Goal: Information Seeking & Learning: Learn about a topic

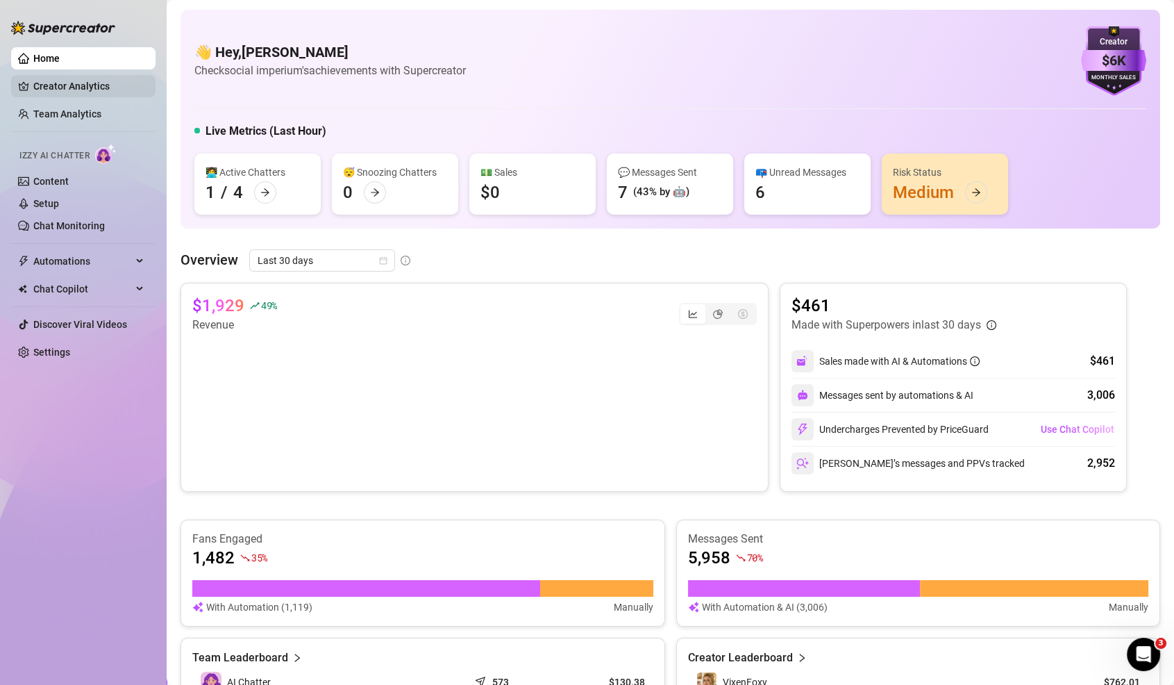
click at [72, 79] on link "Creator Analytics" at bounding box center [88, 86] width 111 height 22
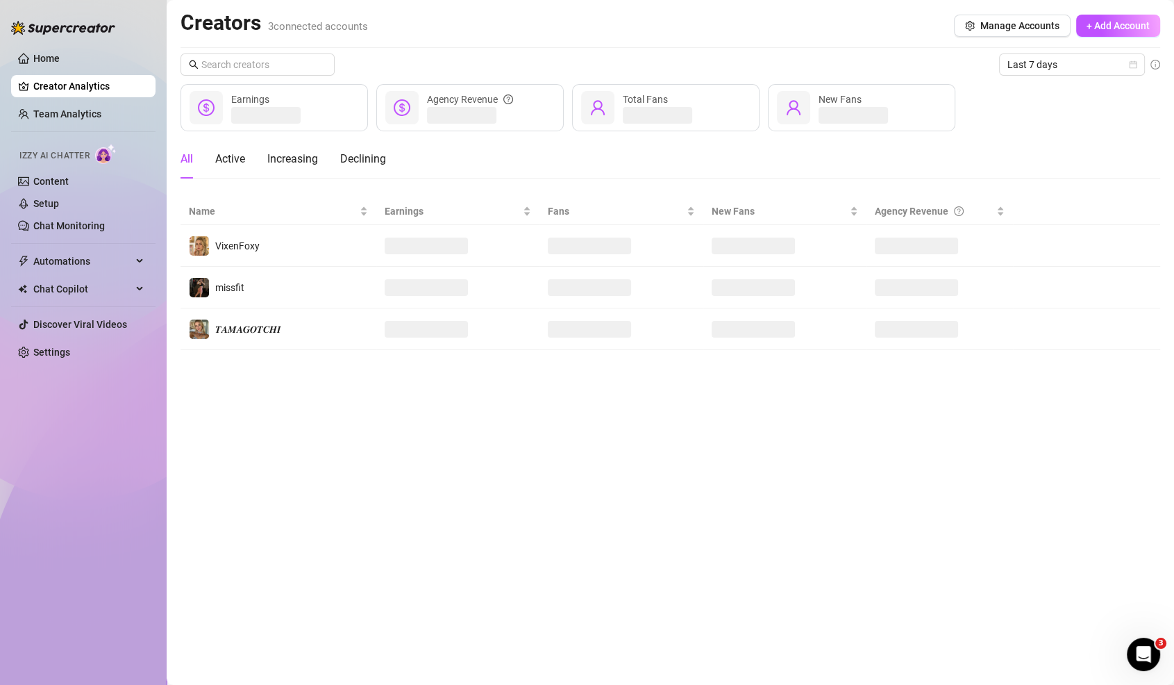
click at [83, 92] on link "Creator Analytics" at bounding box center [88, 86] width 111 height 22
click at [101, 108] on link "Team Analytics" at bounding box center [67, 113] width 68 height 11
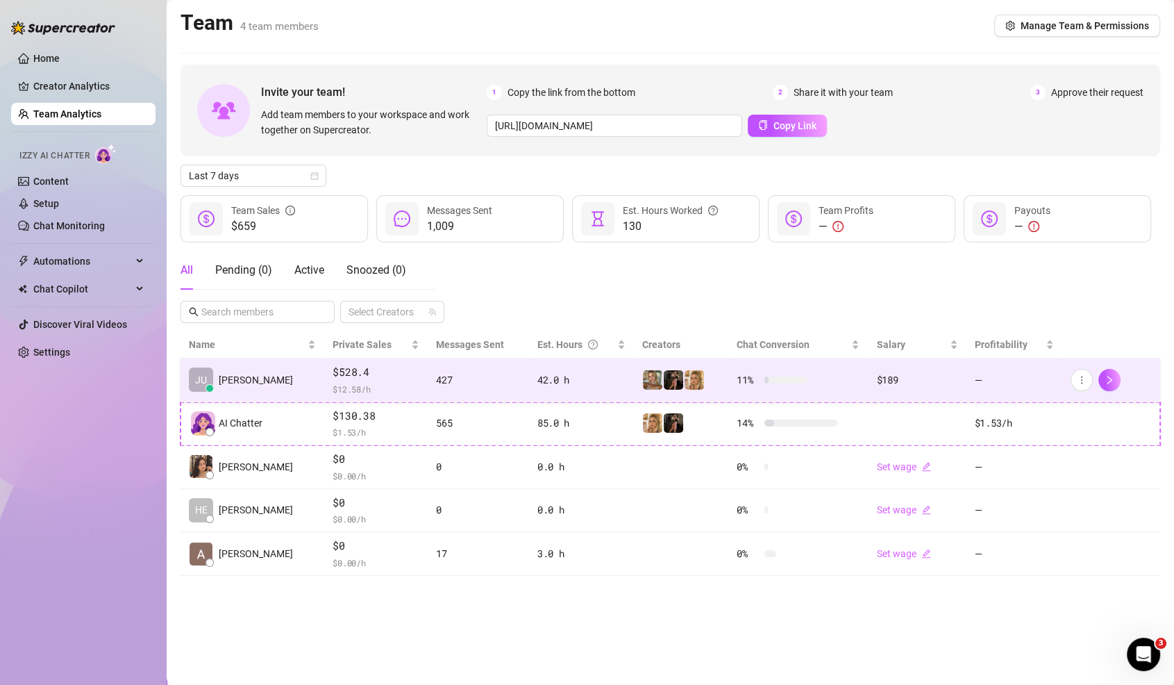
click at [436, 382] on div "427" at bounding box center [478, 379] width 84 height 15
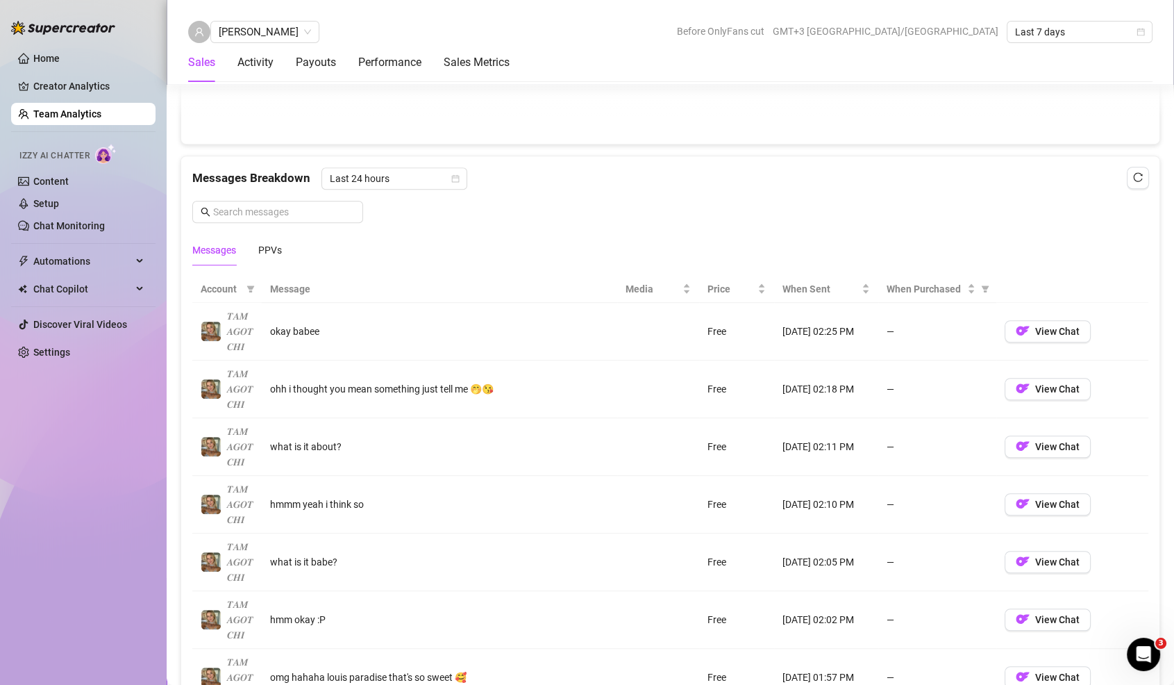
scroll to position [835, 0]
click at [268, 241] on div "PPVs" at bounding box center [270, 248] width 24 height 15
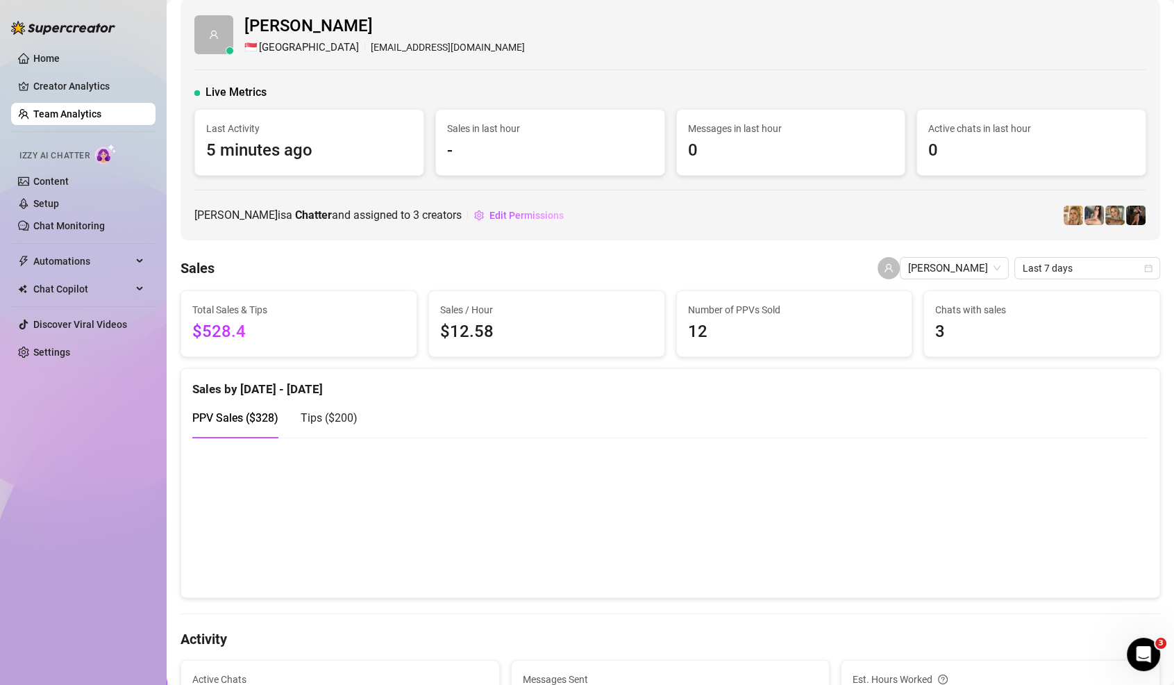
scroll to position [0, 0]
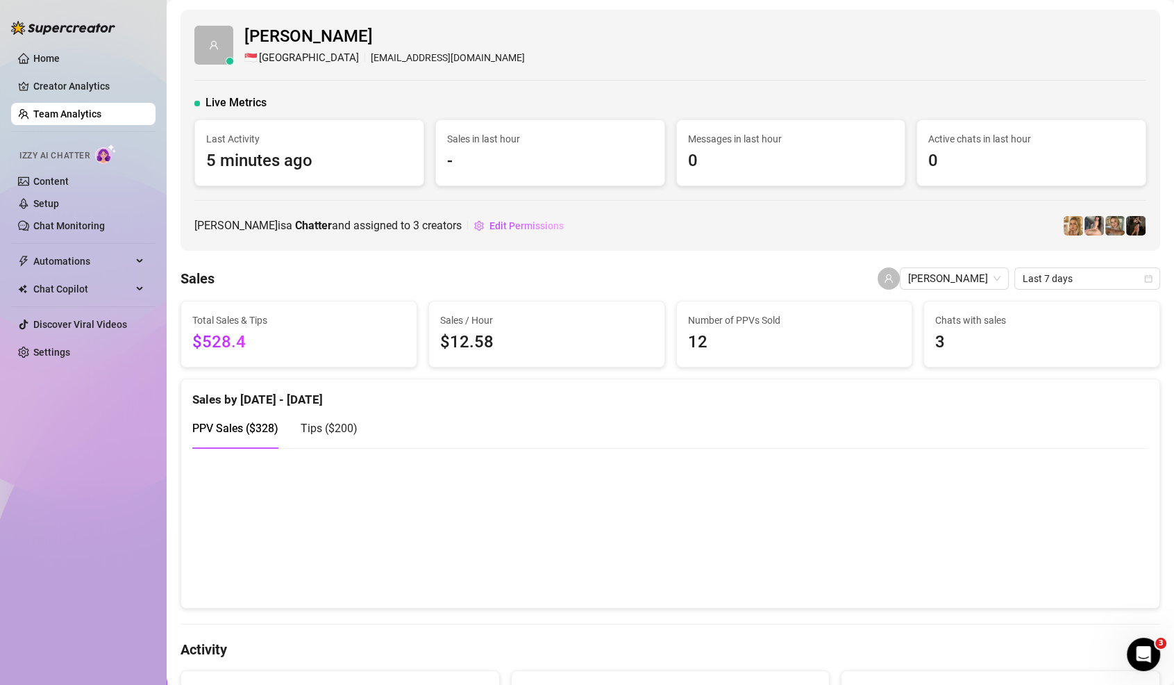
click at [49, 119] on link "Team Analytics" at bounding box center [67, 113] width 68 height 11
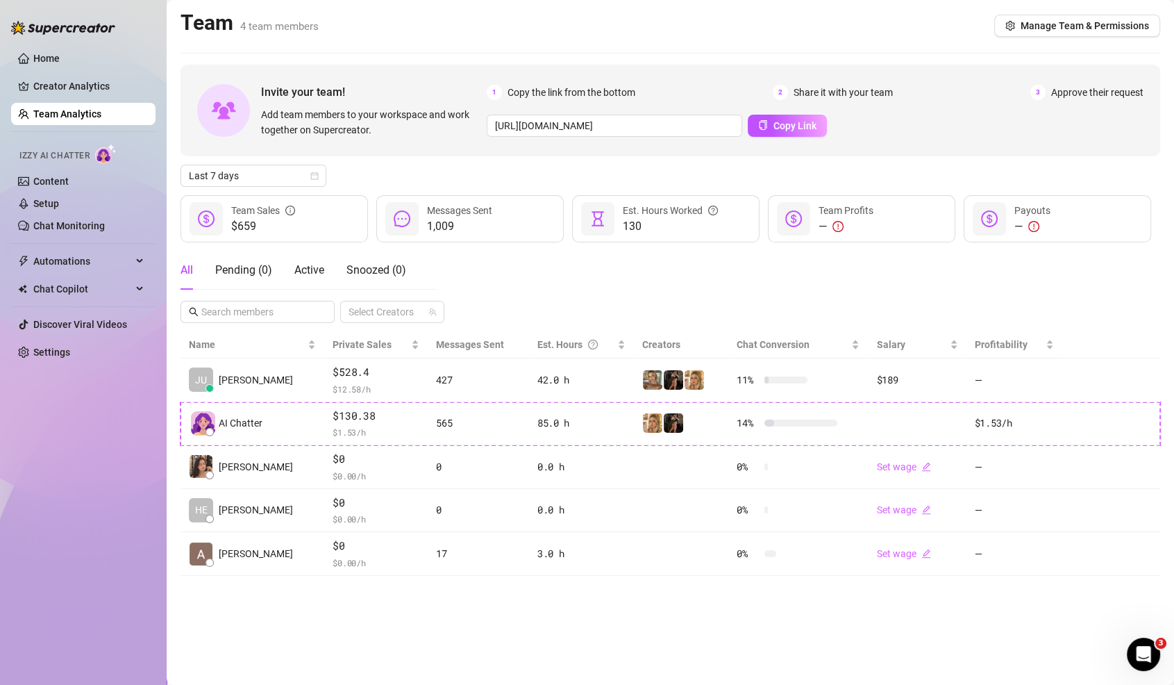
click at [51, 71] on ul "Home Creator Analytics Team Analytics Izzy AI Chatter Content Setup Chat Monito…" at bounding box center [83, 205] width 144 height 327
click at [58, 78] on link "Creator Analytics" at bounding box center [88, 86] width 111 height 22
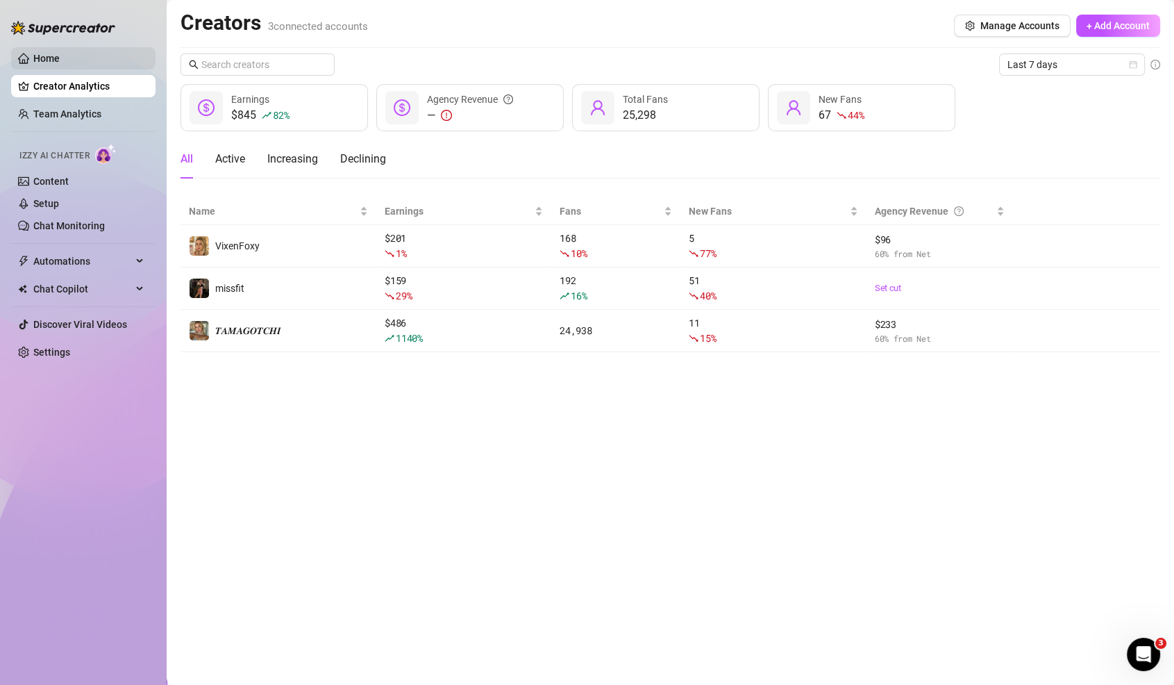
click at [56, 53] on link "Home" at bounding box center [46, 58] width 26 height 11
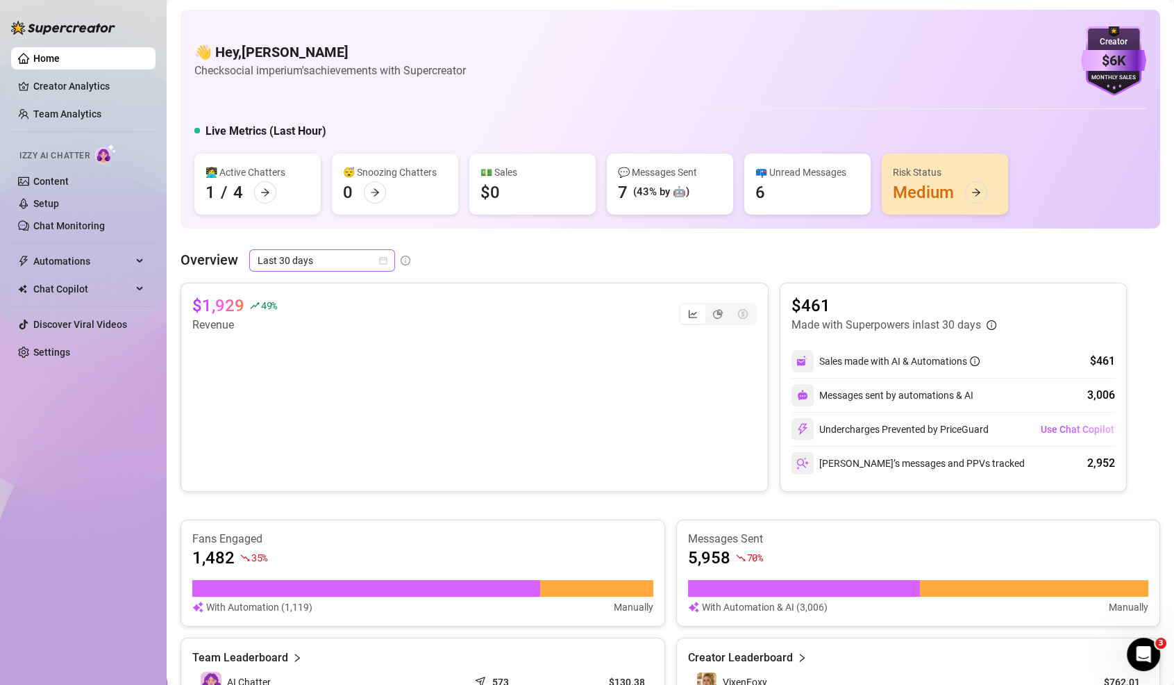
click at [324, 254] on span "Last 30 days" at bounding box center [322, 260] width 129 height 21
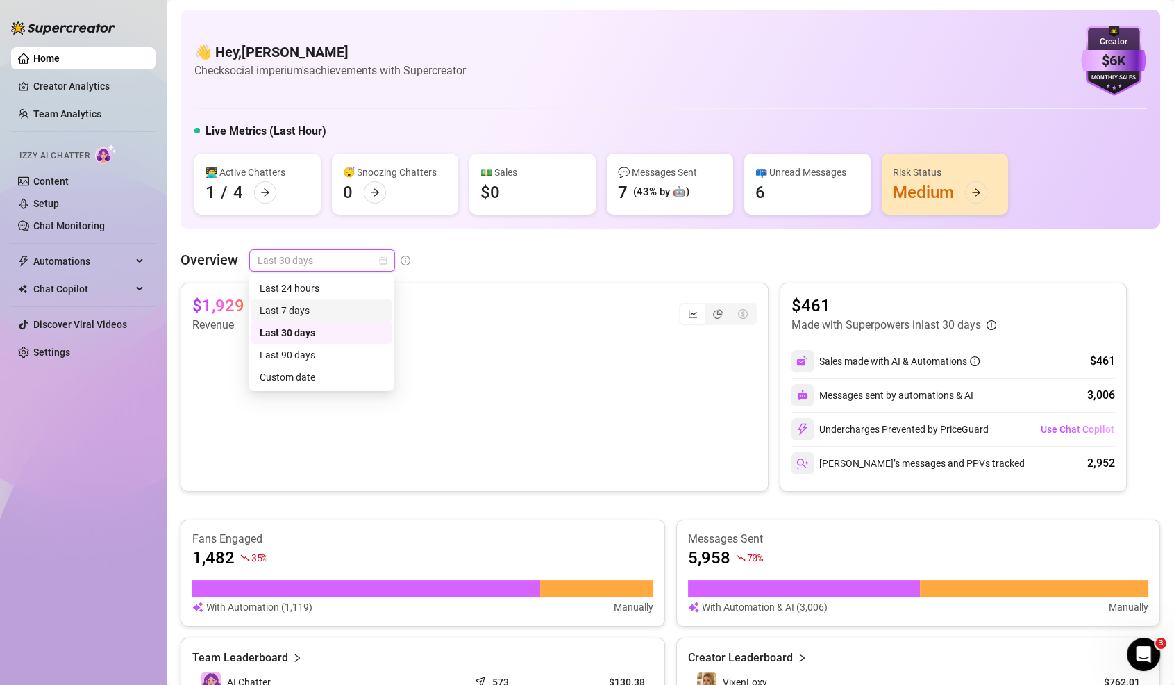
click at [328, 309] on div "Last 7 days" at bounding box center [322, 310] width 124 height 15
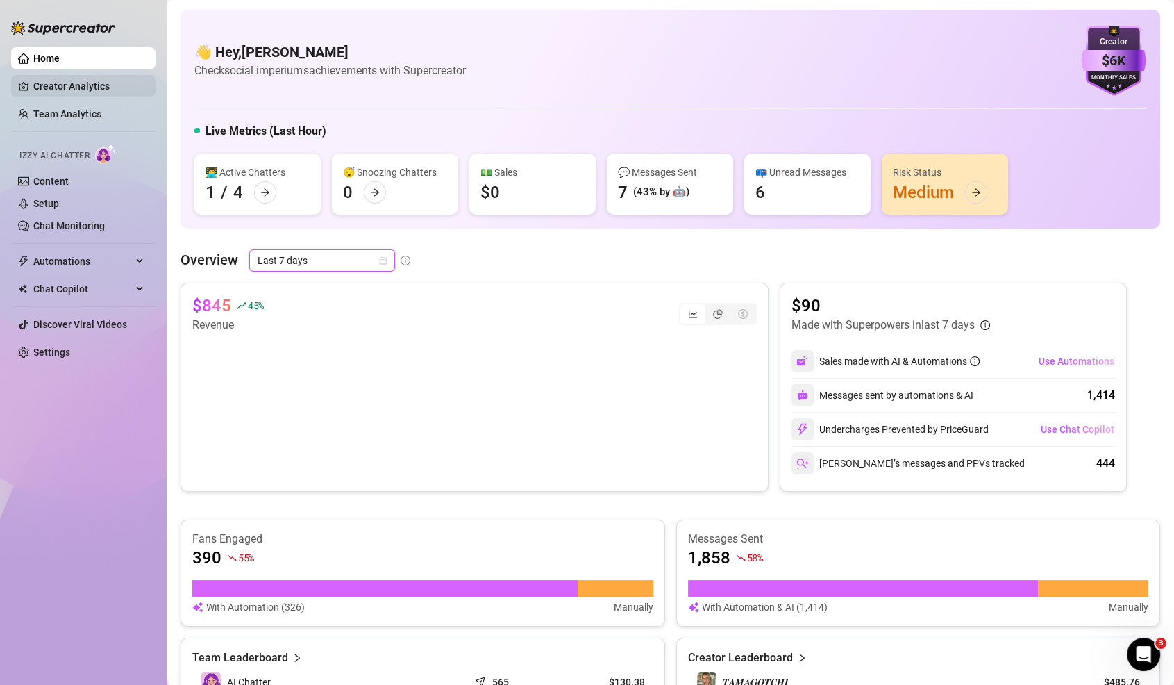
click at [72, 87] on link "Creator Analytics" at bounding box center [88, 86] width 111 height 22
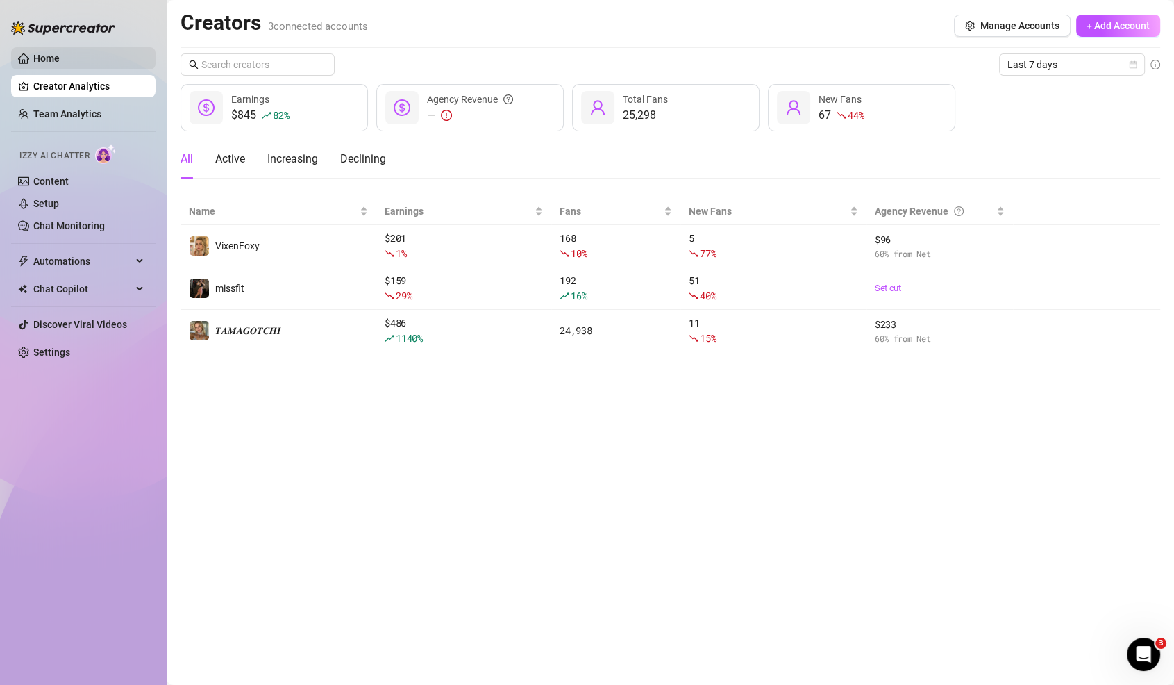
click at [33, 64] on link "Home" at bounding box center [46, 58] width 26 height 11
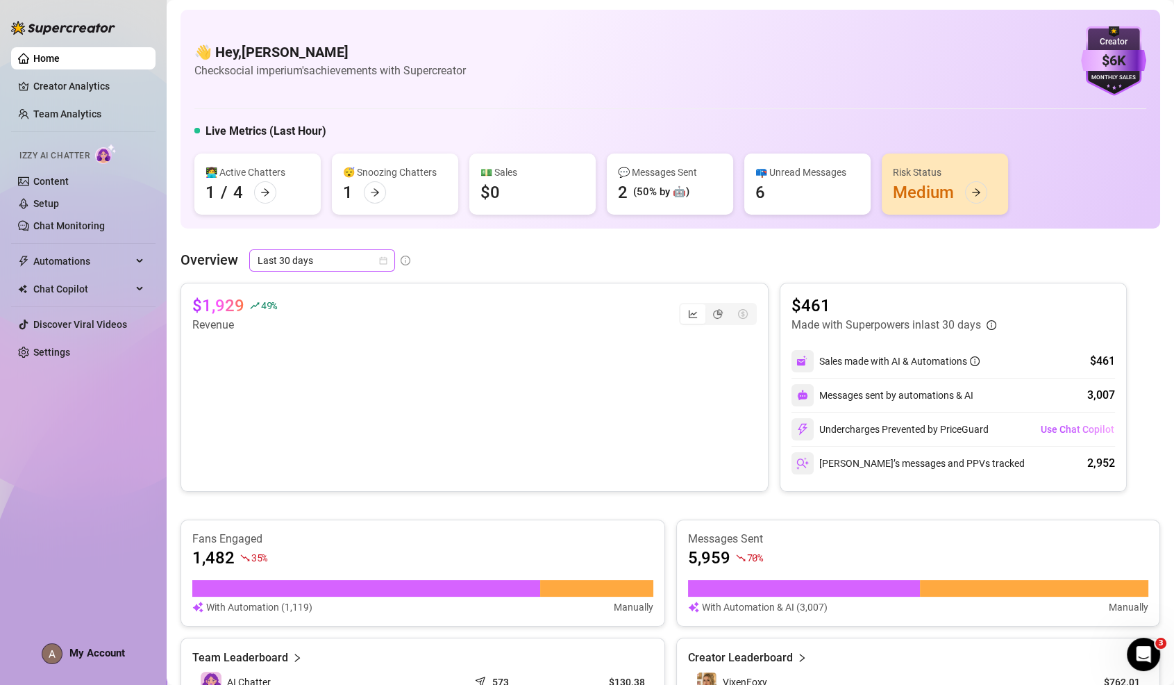
click at [311, 253] on span "Last 30 days" at bounding box center [322, 260] width 129 height 21
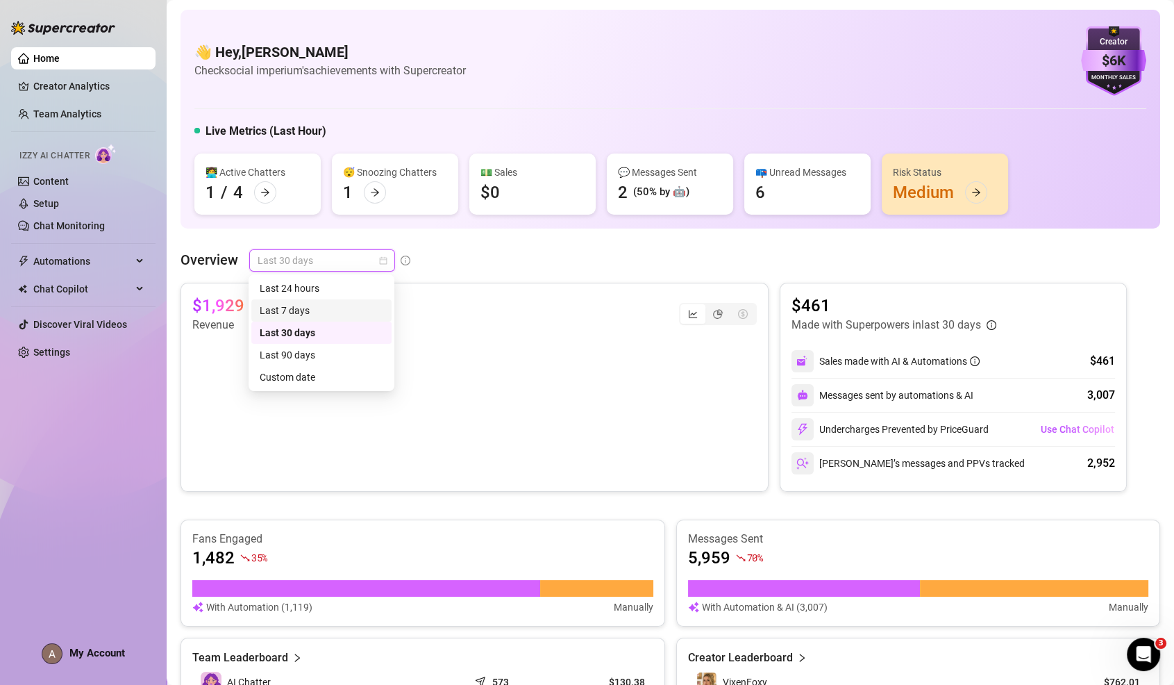
click at [301, 308] on div "Last 7 days" at bounding box center [322, 310] width 124 height 15
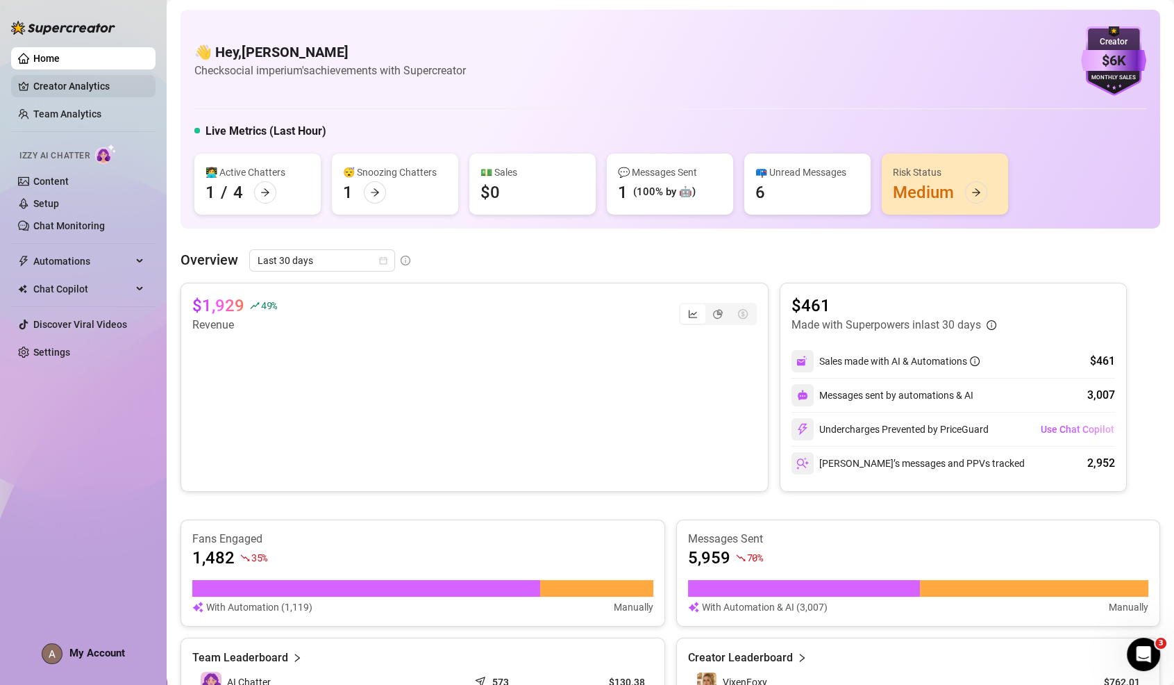
click at [122, 92] on link "Creator Analytics" at bounding box center [88, 86] width 111 height 22
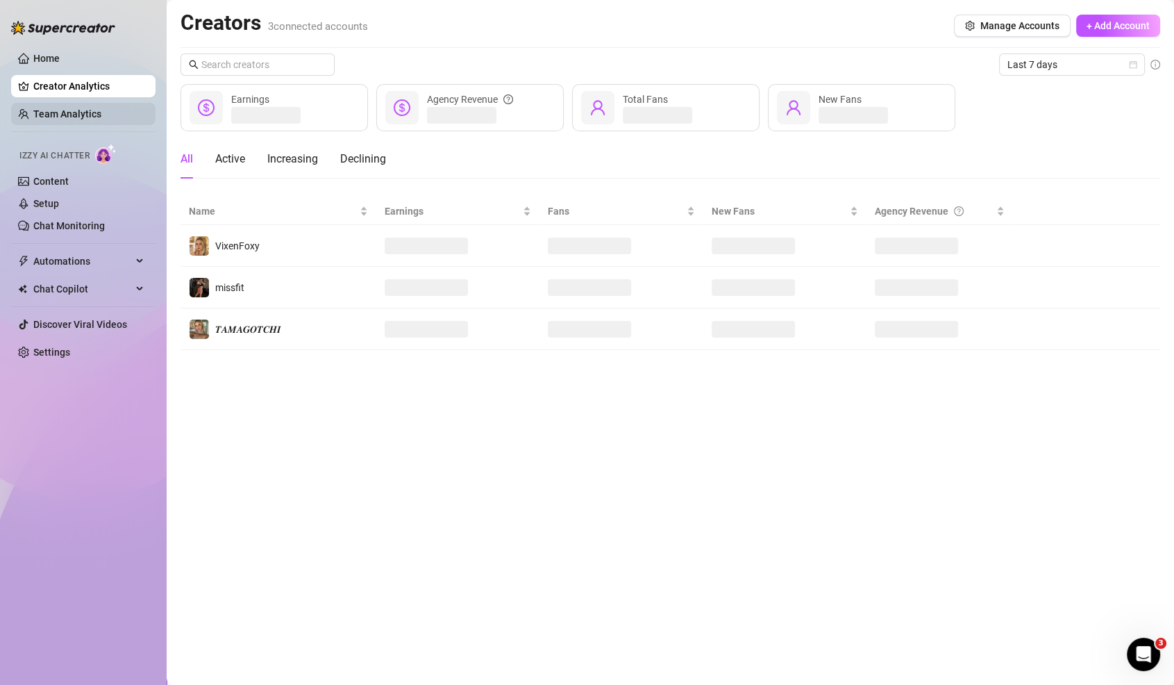
click at [101, 117] on link "Team Analytics" at bounding box center [67, 113] width 68 height 11
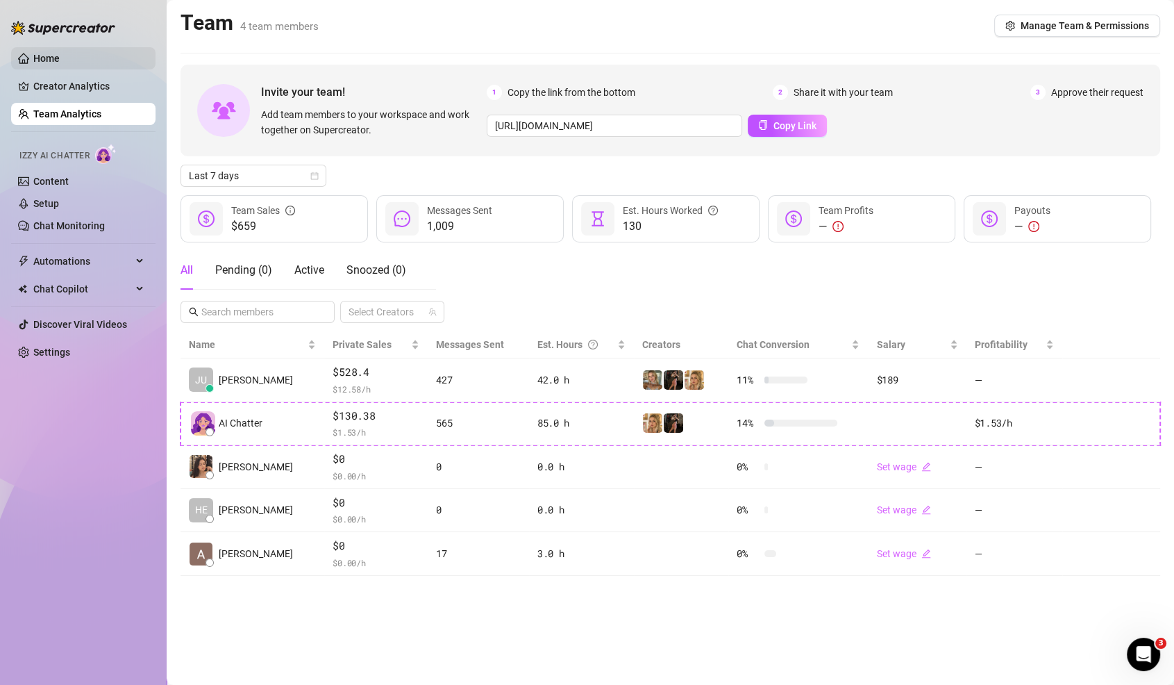
click at [84, 70] on ul "Home Creator Analytics Team Analytics Izzy AI Chatter Content Setup Chat Monito…" at bounding box center [83, 205] width 144 height 327
click at [60, 64] on link "Home" at bounding box center [46, 58] width 26 height 11
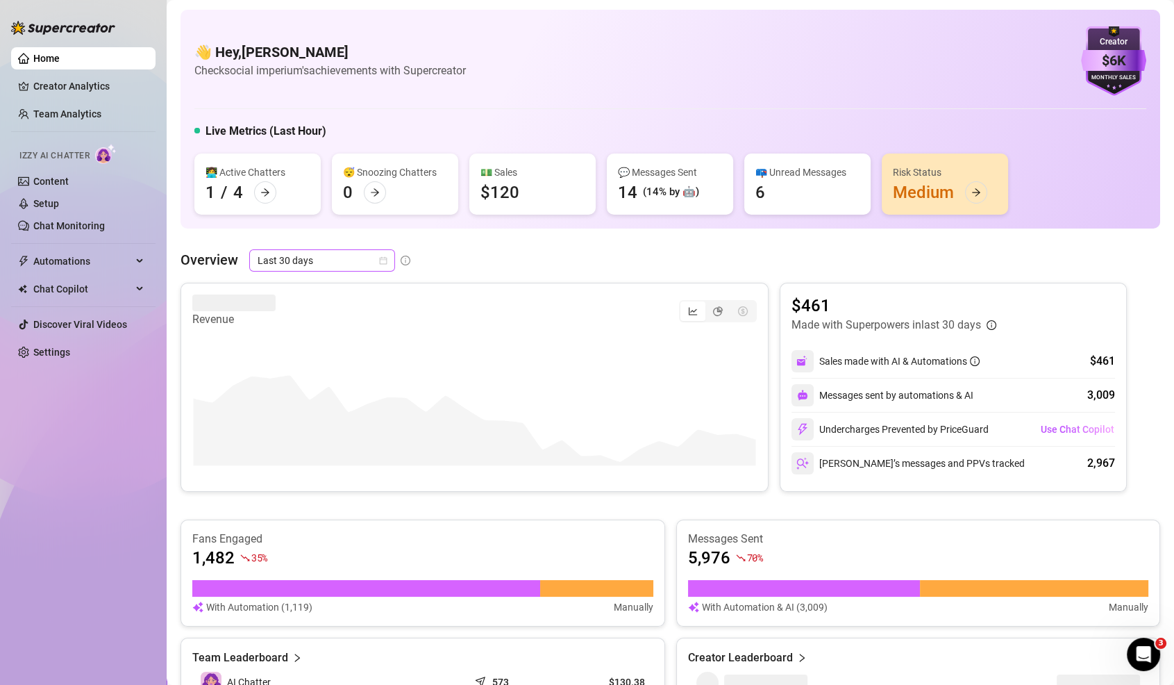
click at [291, 258] on span "Last 30 days" at bounding box center [322, 260] width 129 height 21
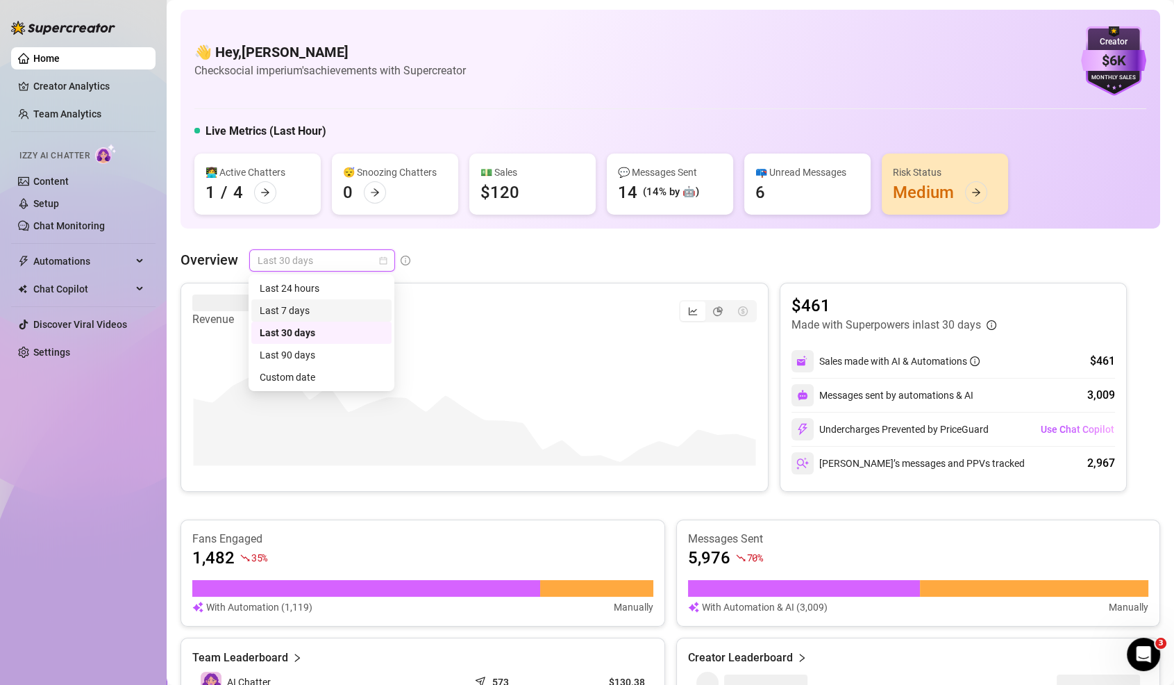
click at [285, 306] on div "Last 7 days" at bounding box center [322, 310] width 124 height 15
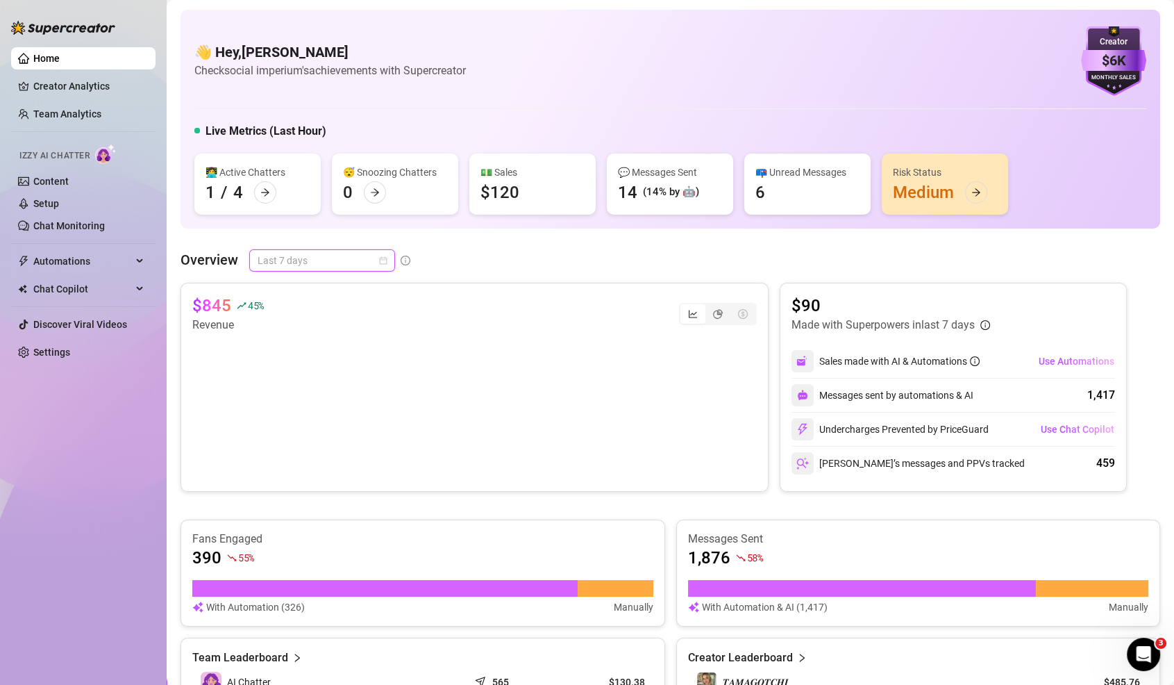
click at [339, 253] on span "Last 7 days" at bounding box center [322, 260] width 129 height 21
click at [325, 288] on div "Last 24 hours" at bounding box center [322, 288] width 124 height 15
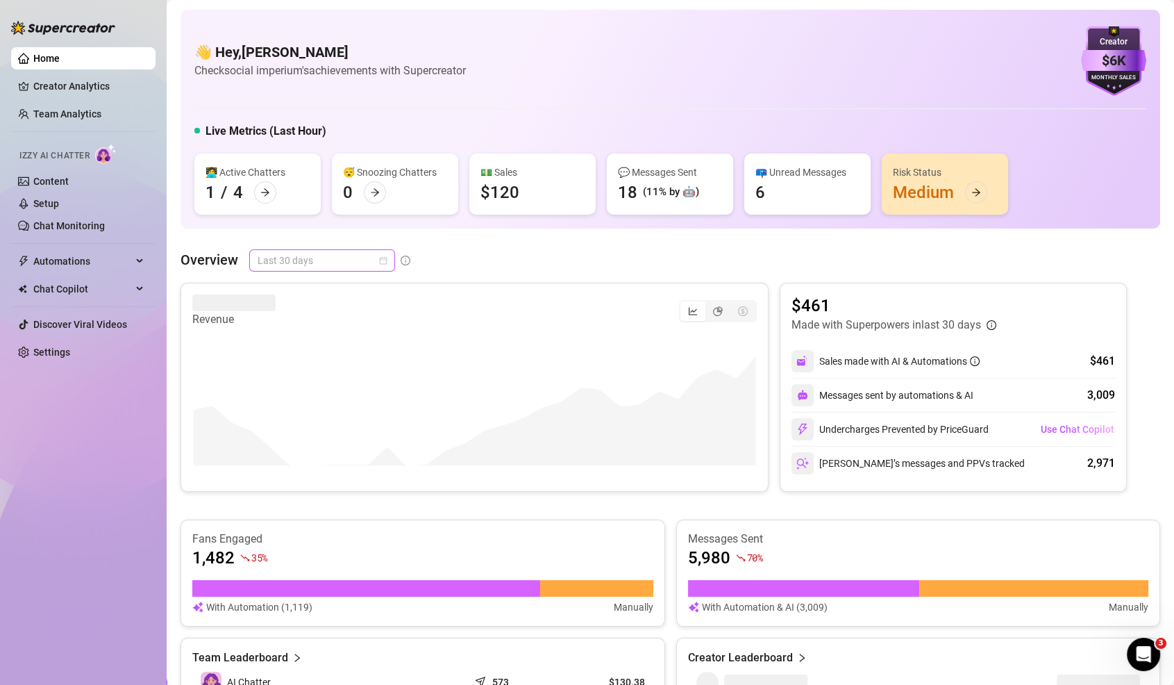
click at [334, 259] on span "Last 30 days" at bounding box center [322, 260] width 129 height 21
click at [331, 309] on div "Last 7 days" at bounding box center [322, 310] width 124 height 15
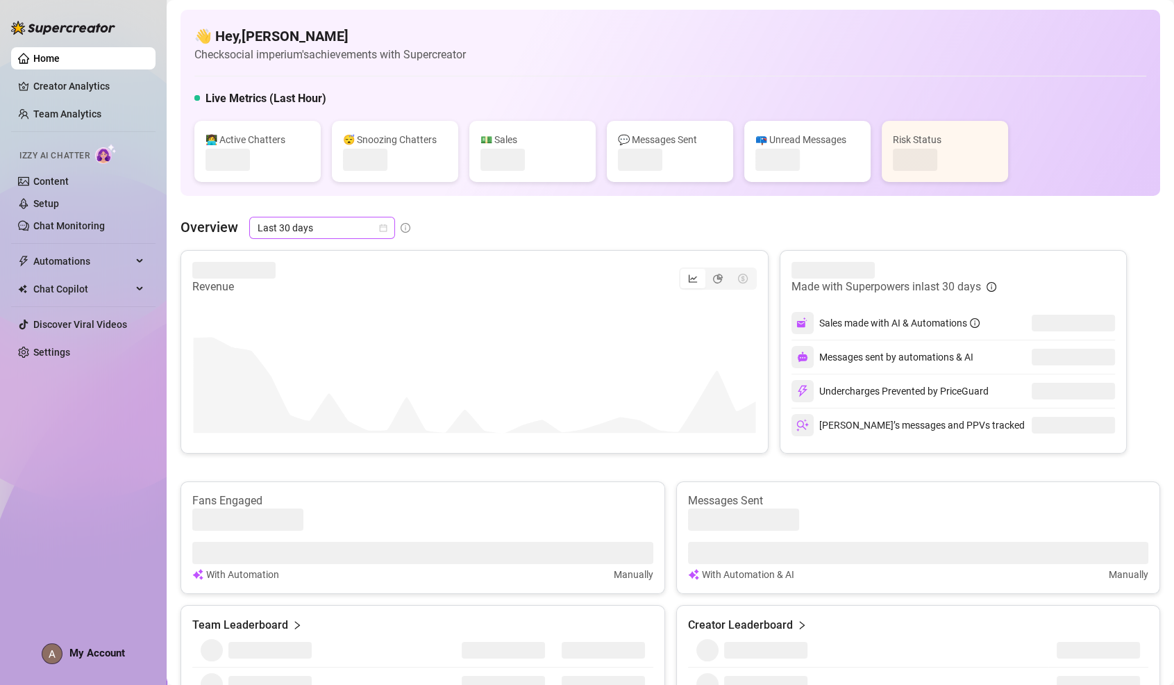
click at [304, 220] on span "Last 30 days" at bounding box center [322, 227] width 129 height 21
click at [305, 284] on div "Last 7 days" at bounding box center [322, 277] width 124 height 15
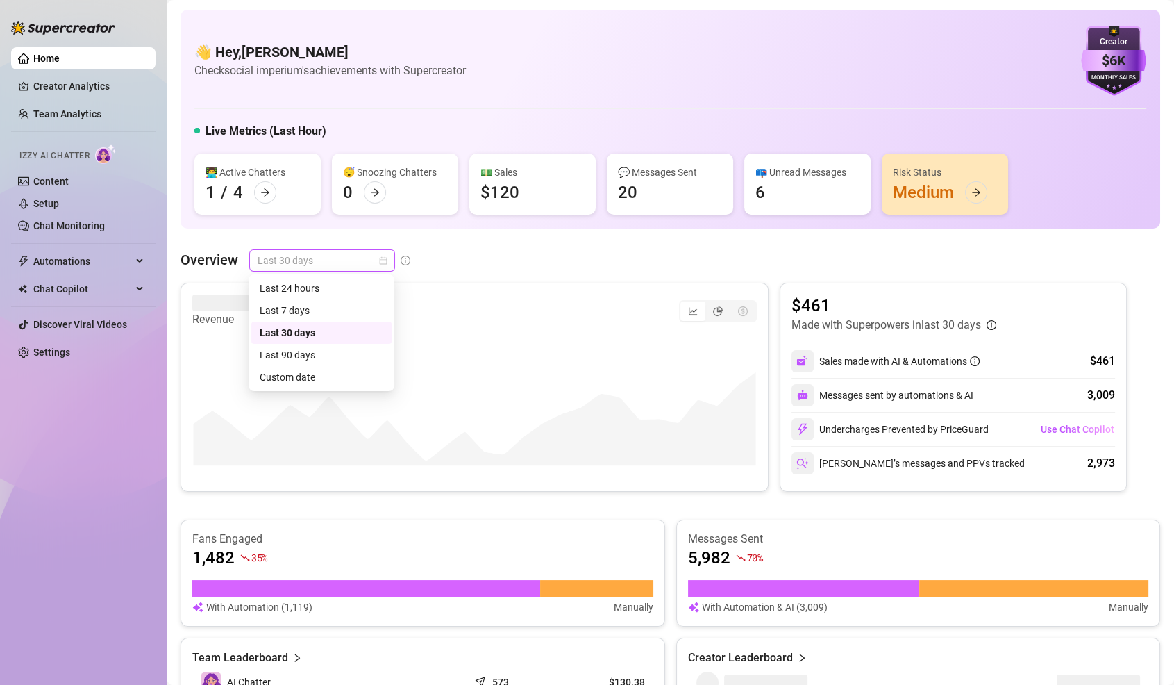
click at [328, 264] on span "Last 30 days" at bounding box center [322, 260] width 129 height 21
click at [302, 314] on div "Last 7 days" at bounding box center [322, 310] width 124 height 15
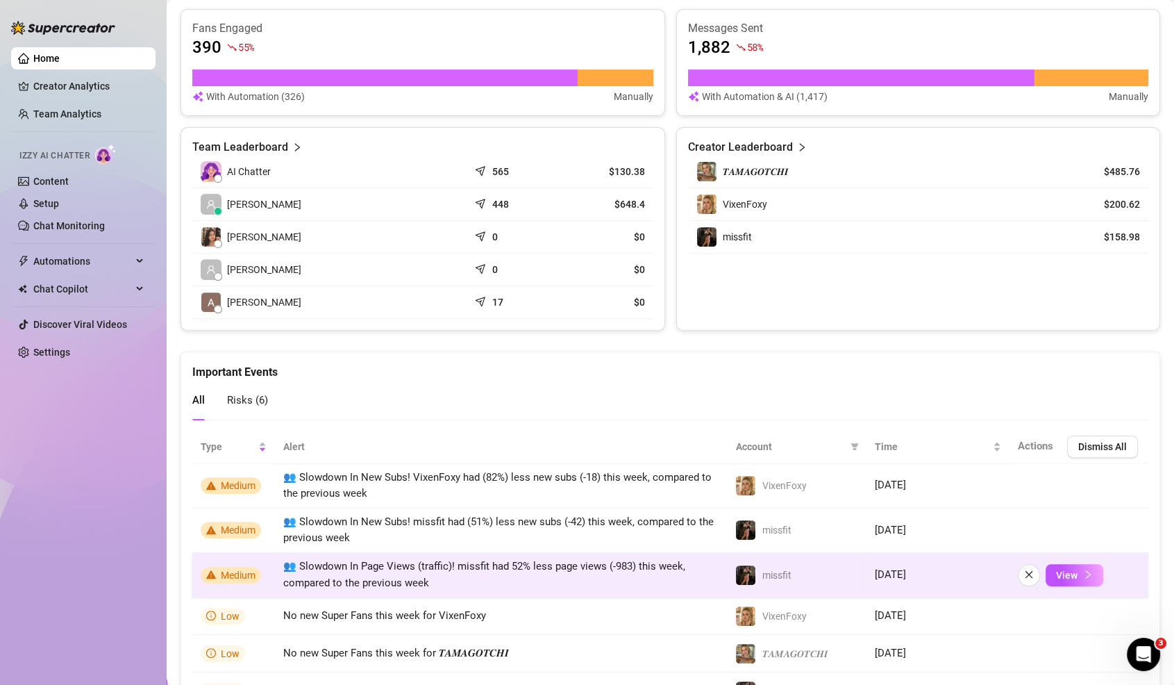
scroll to position [582, 0]
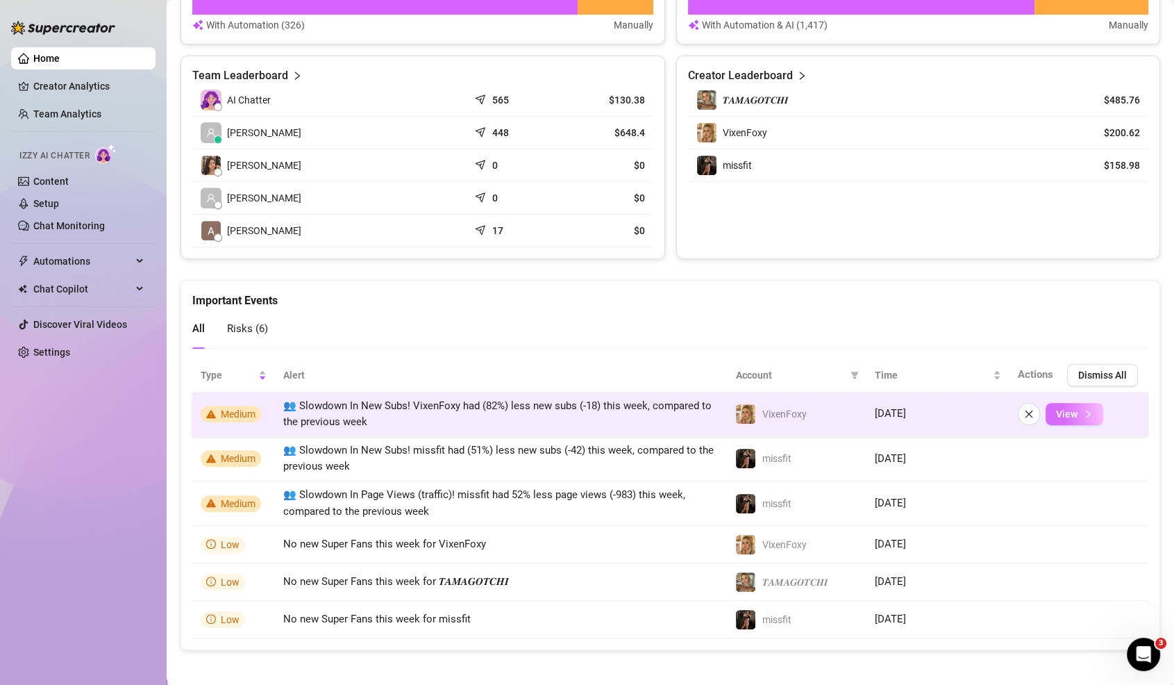
click at [1083, 403] on button "View" at bounding box center [1075, 414] width 58 height 22
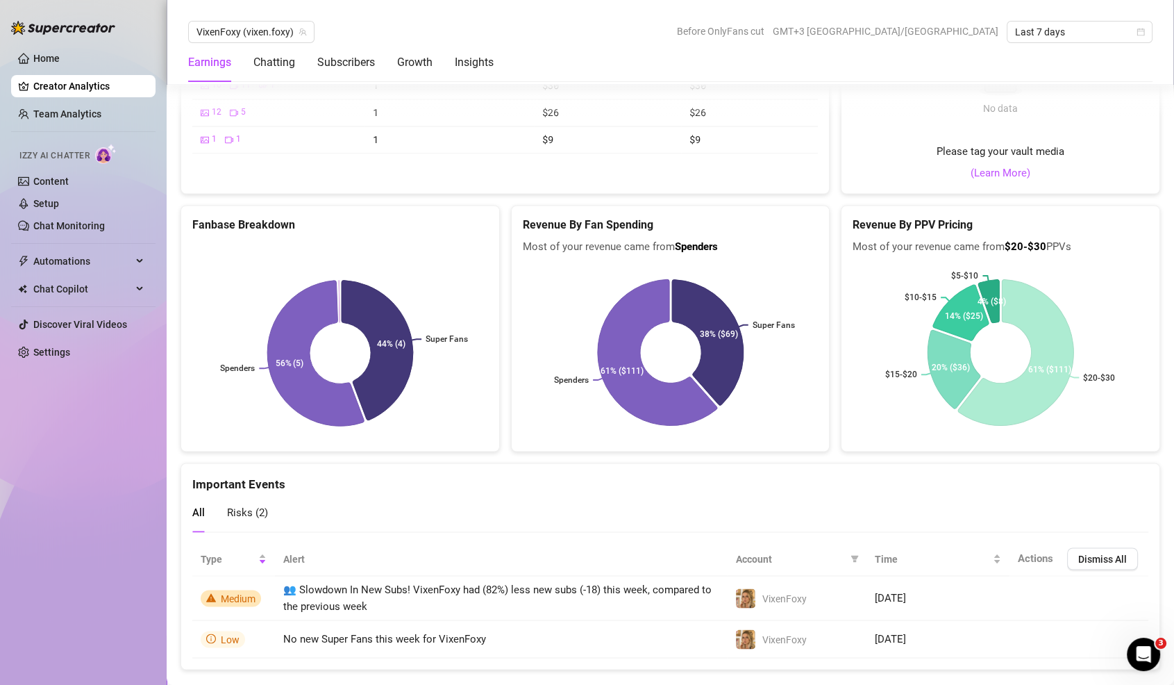
scroll to position [2211, 0]
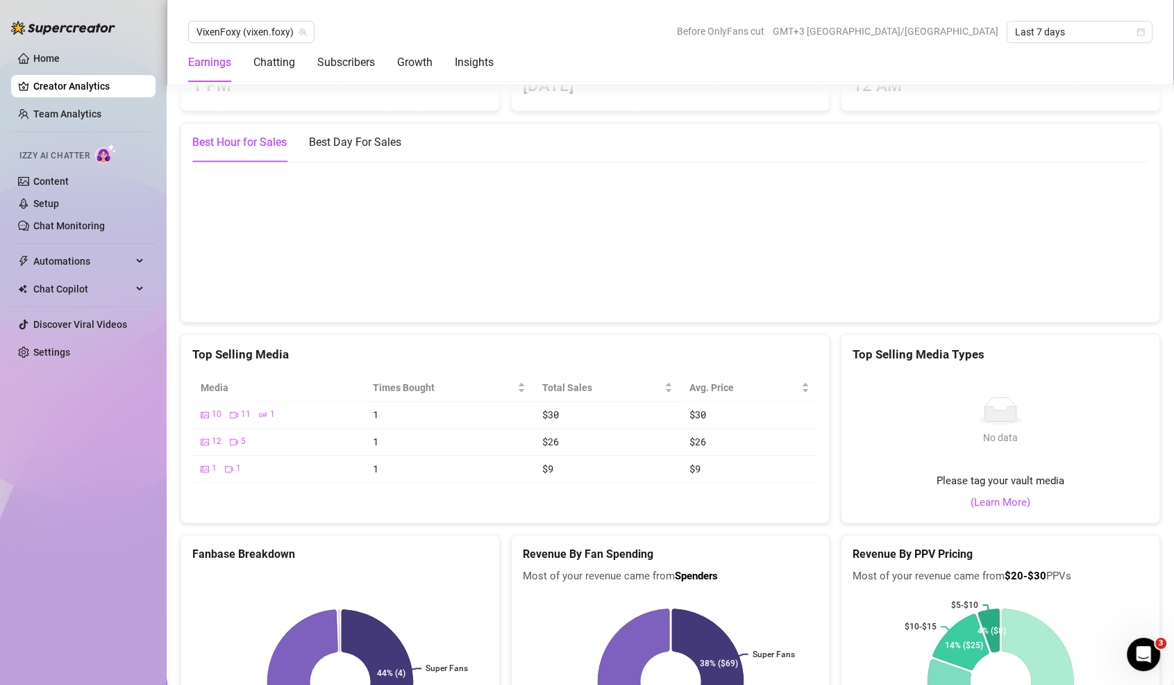
click at [116, 88] on link "Creator Analytics" at bounding box center [88, 86] width 111 height 22
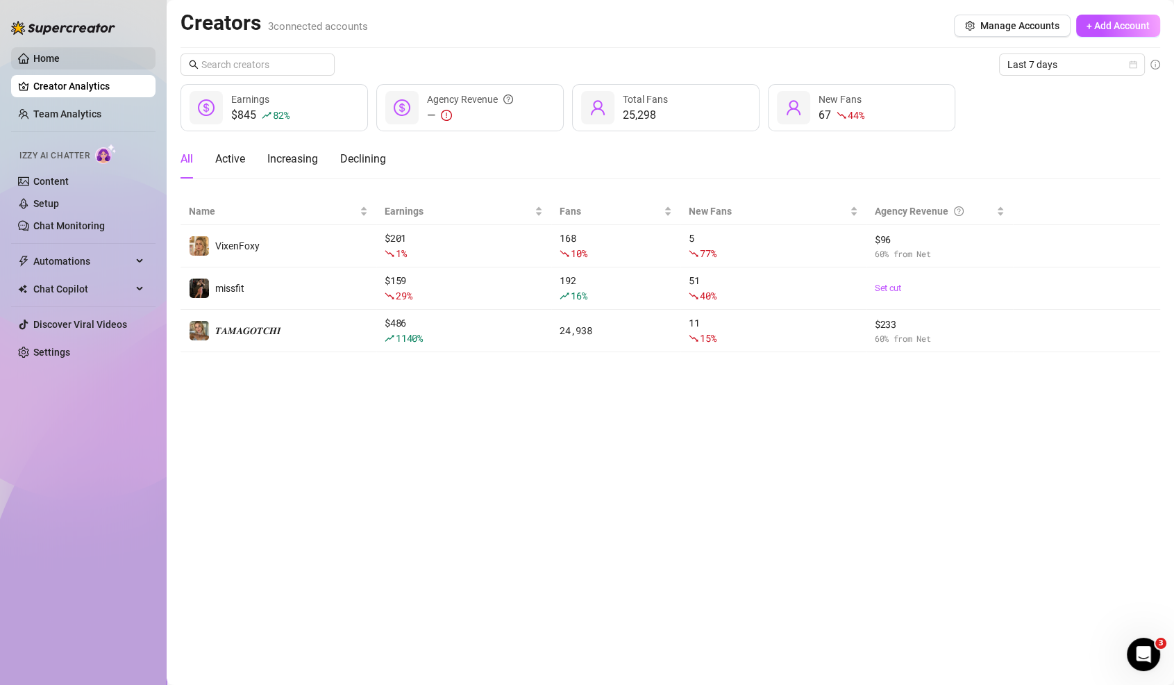
click at [60, 64] on link "Home" at bounding box center [46, 58] width 26 height 11
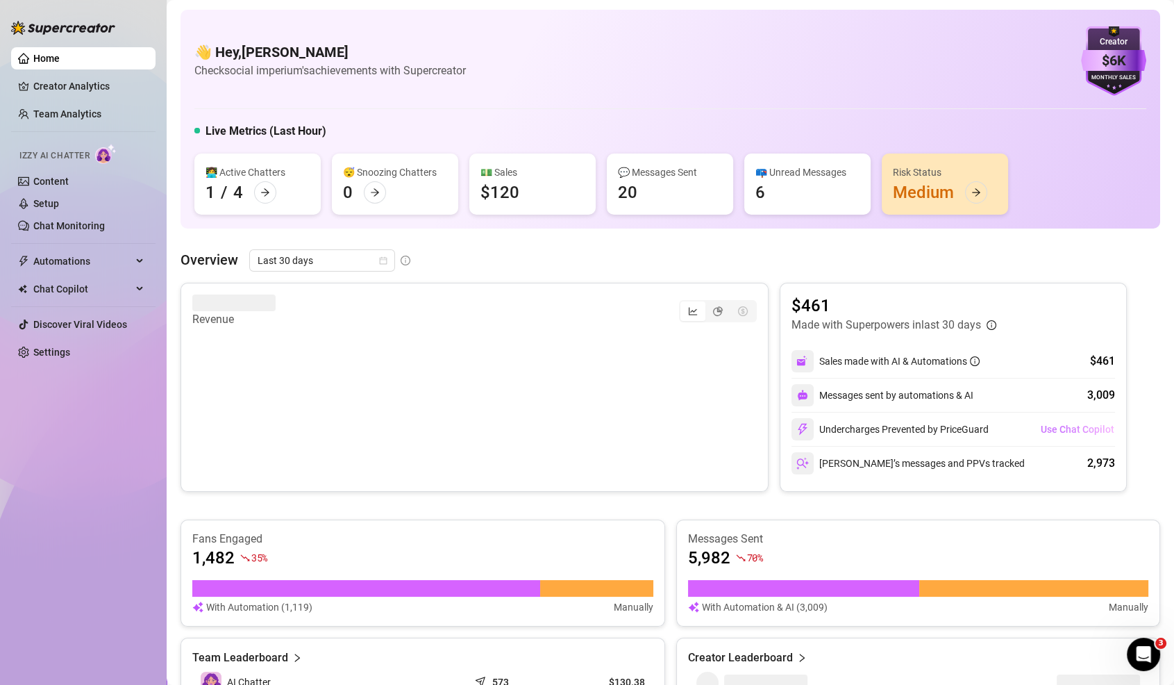
click at [1085, 429] on span "Use Chat Copilot" at bounding box center [1078, 429] width 74 height 11
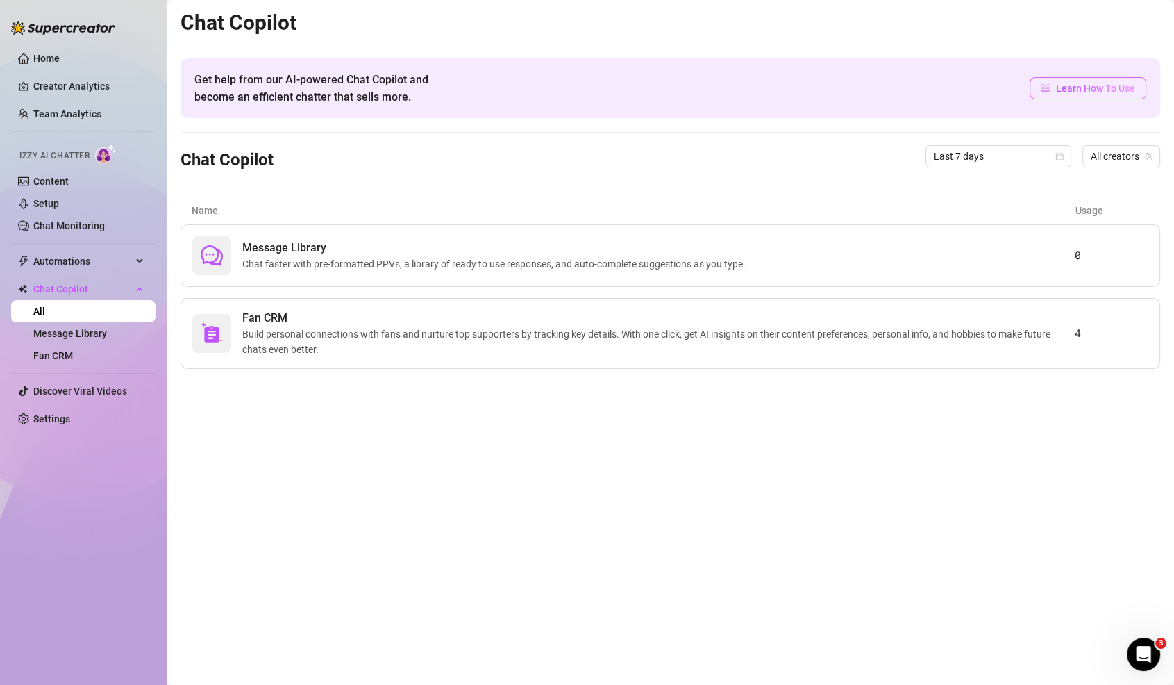
click at [1070, 89] on span "Learn How To Use" at bounding box center [1095, 88] width 79 height 15
click at [1111, 142] on div "Chat Copilot Last 7 days All creators" at bounding box center [671, 156] width 980 height 47
click at [1111, 147] on span "All creators" at bounding box center [1121, 156] width 61 height 21
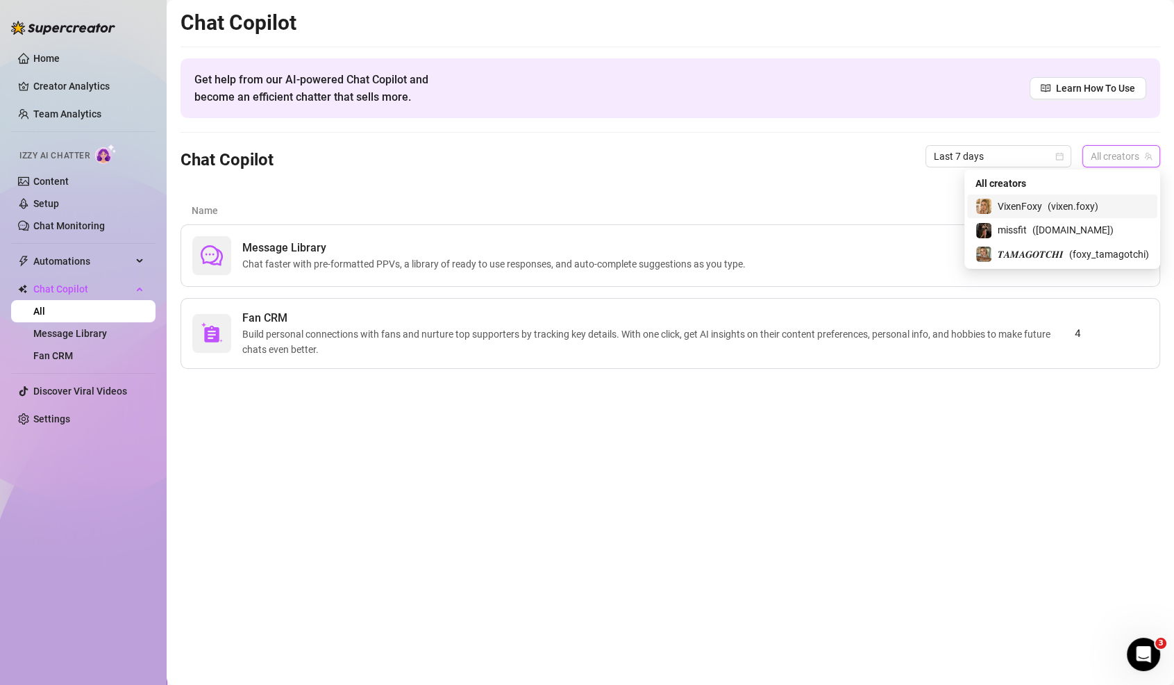
click at [1056, 200] on span "( vixen.foxy )" at bounding box center [1073, 206] width 51 height 15
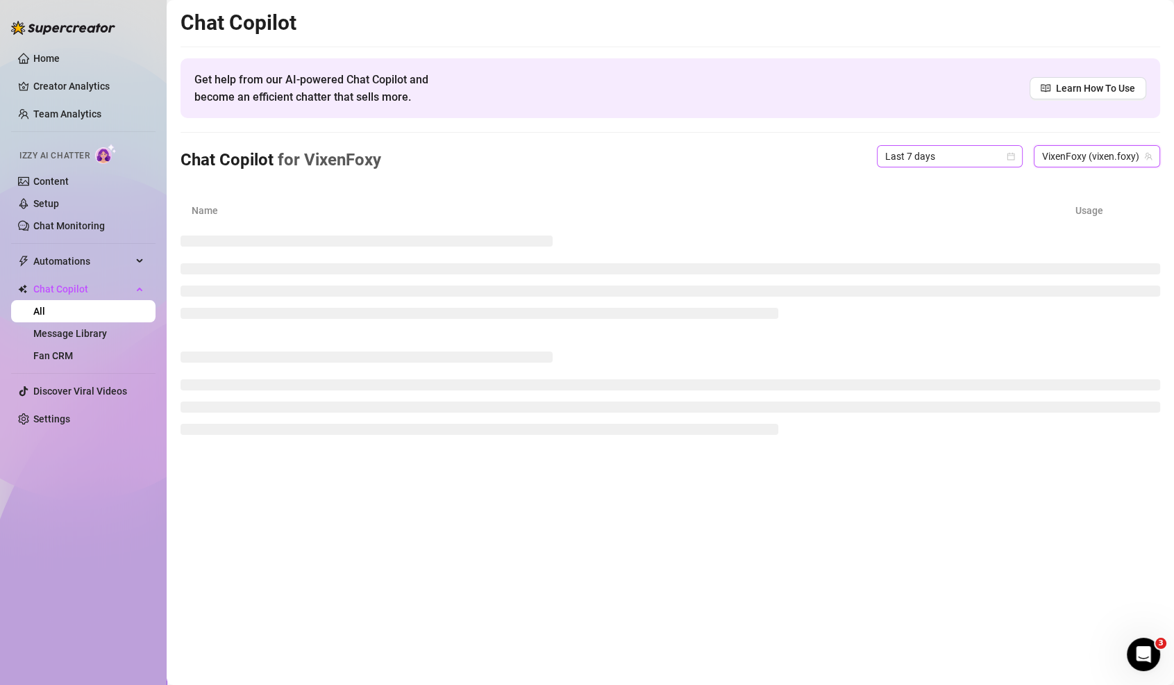
click at [981, 168] on div "Chat Copilot for VixenFoxy Last 7 days VixenFoxy (vixen.foxy) VixenFoxy (vixen.…" at bounding box center [671, 156] width 980 height 47
click at [970, 169] on div "Chat Copilot for VixenFoxy Last 7 days VixenFoxy (vixen.foxy)" at bounding box center [671, 156] width 980 height 47
click at [970, 167] on div "Chat Copilot for VixenFoxy Last 7 days VixenFoxy (vixen.foxy)" at bounding box center [671, 156] width 980 height 47
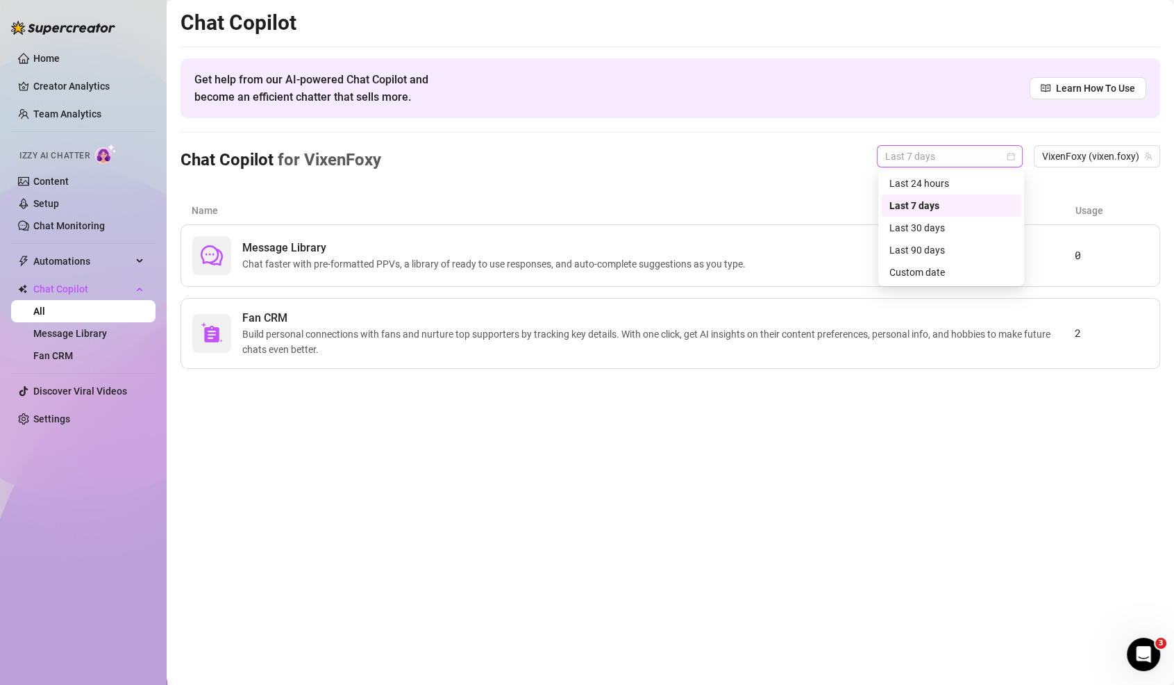
click at [970, 165] on span "Last 7 days" at bounding box center [950, 156] width 129 height 21
click at [964, 236] on div "Last 30 days" at bounding box center [951, 228] width 140 height 22
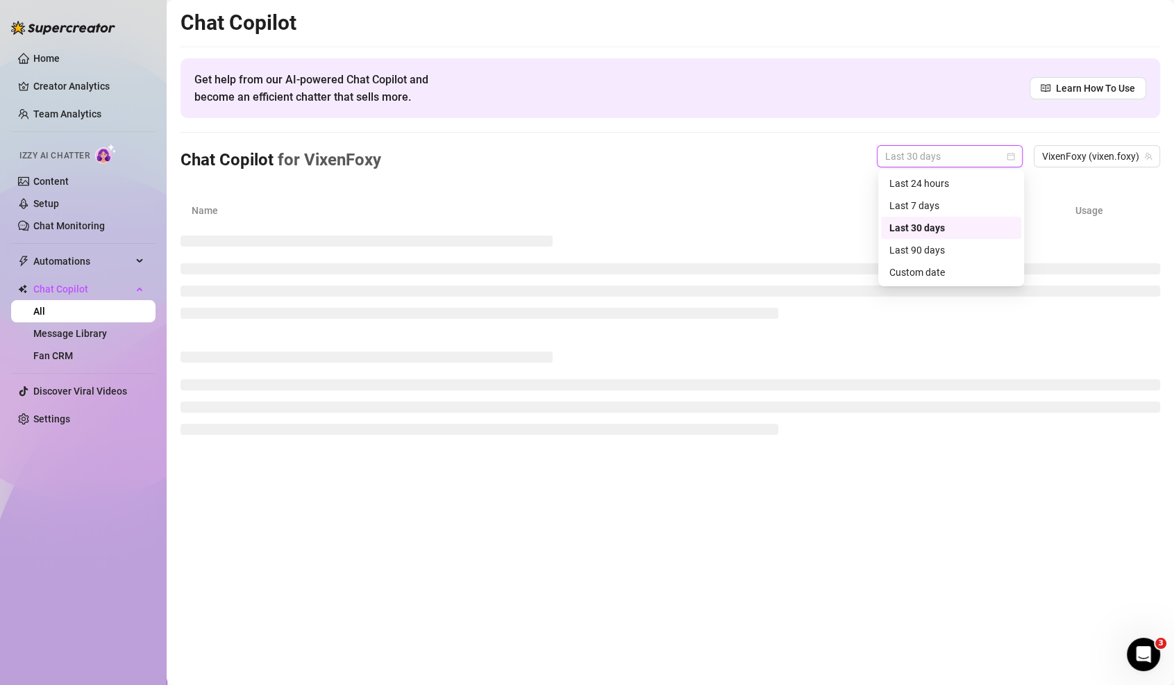
click at [951, 166] on div "Last 30 days" at bounding box center [950, 156] width 146 height 22
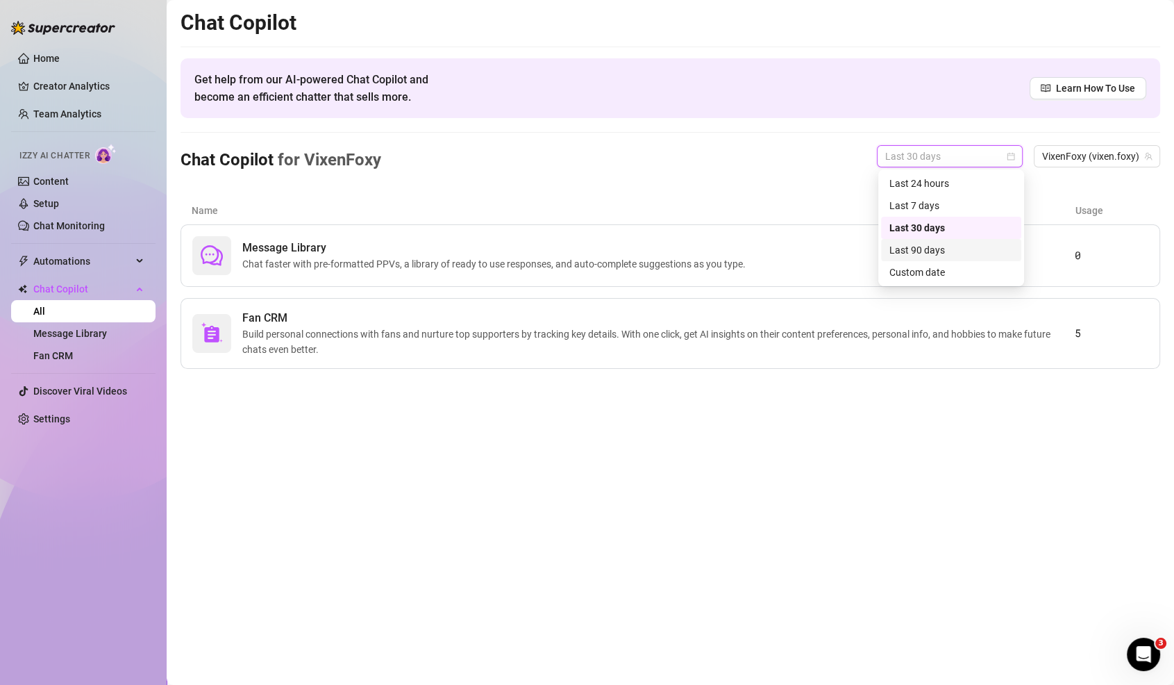
click at [937, 249] on div "Last 90 days" at bounding box center [952, 249] width 124 height 15
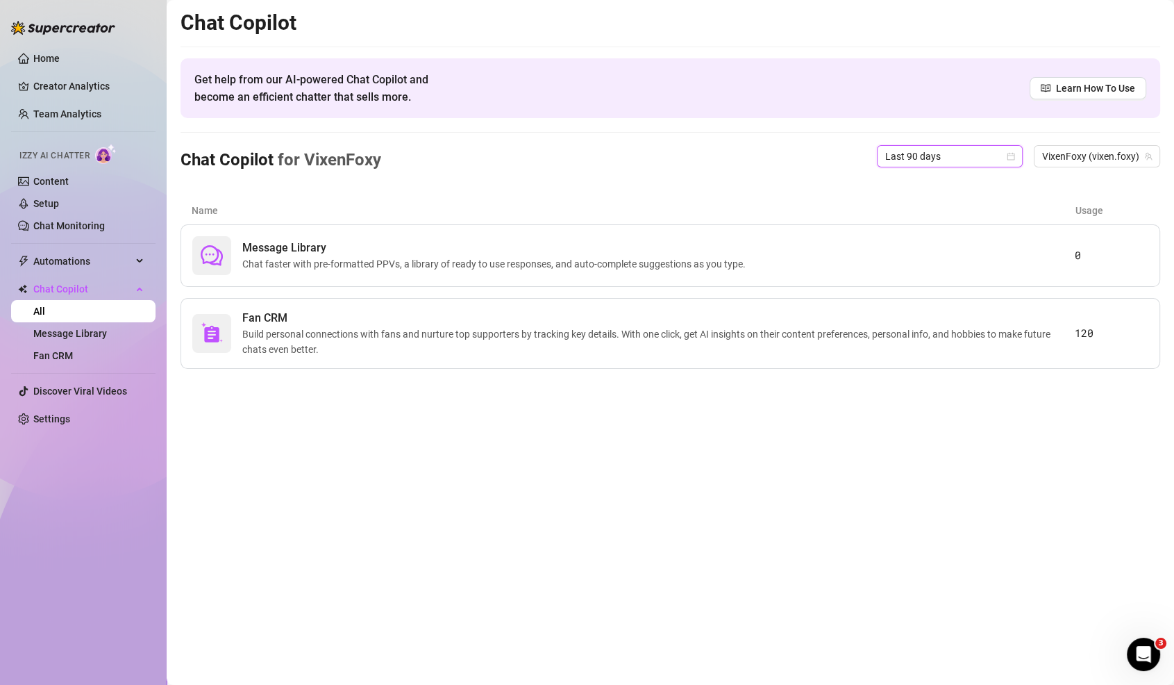
click at [986, 335] on span "Build personal connections with fans and nurture top supporters by tracking key…" at bounding box center [658, 341] width 833 height 31
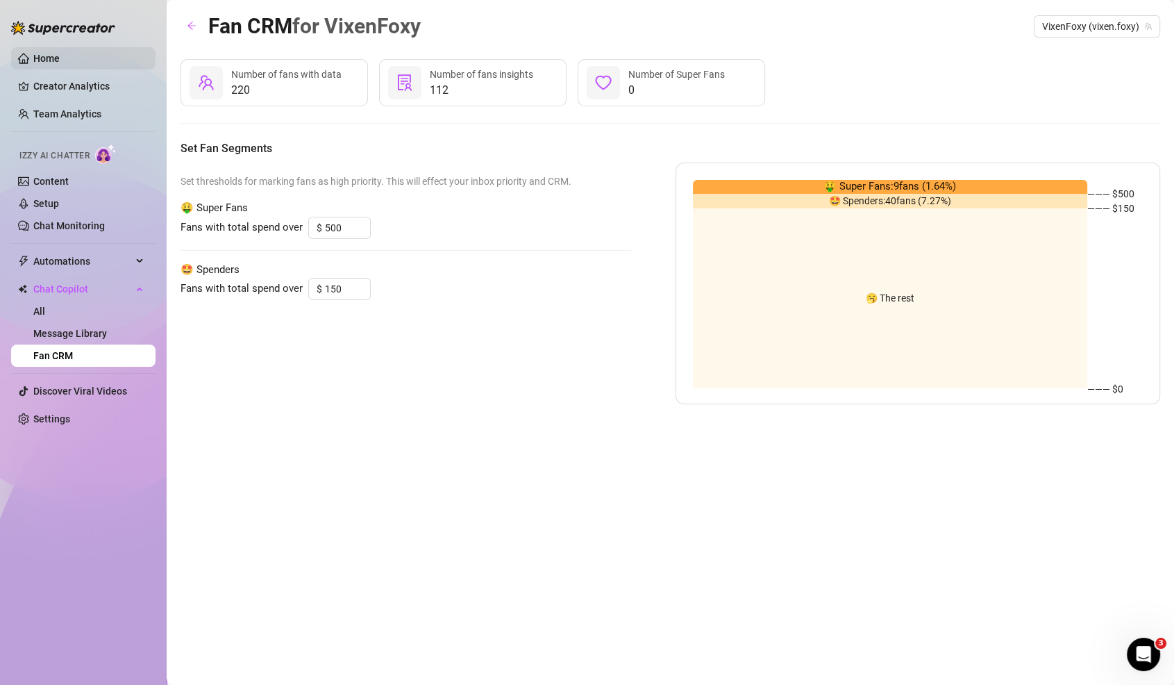
click at [58, 53] on link "Home" at bounding box center [46, 58] width 26 height 11
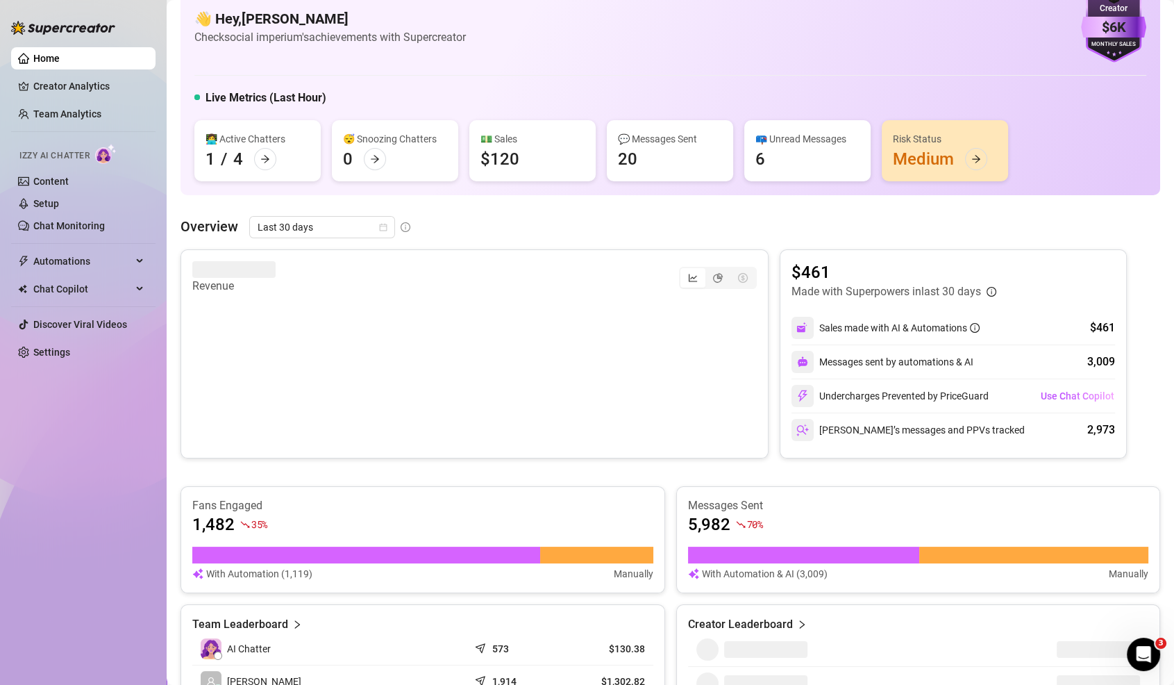
scroll to position [36, 0]
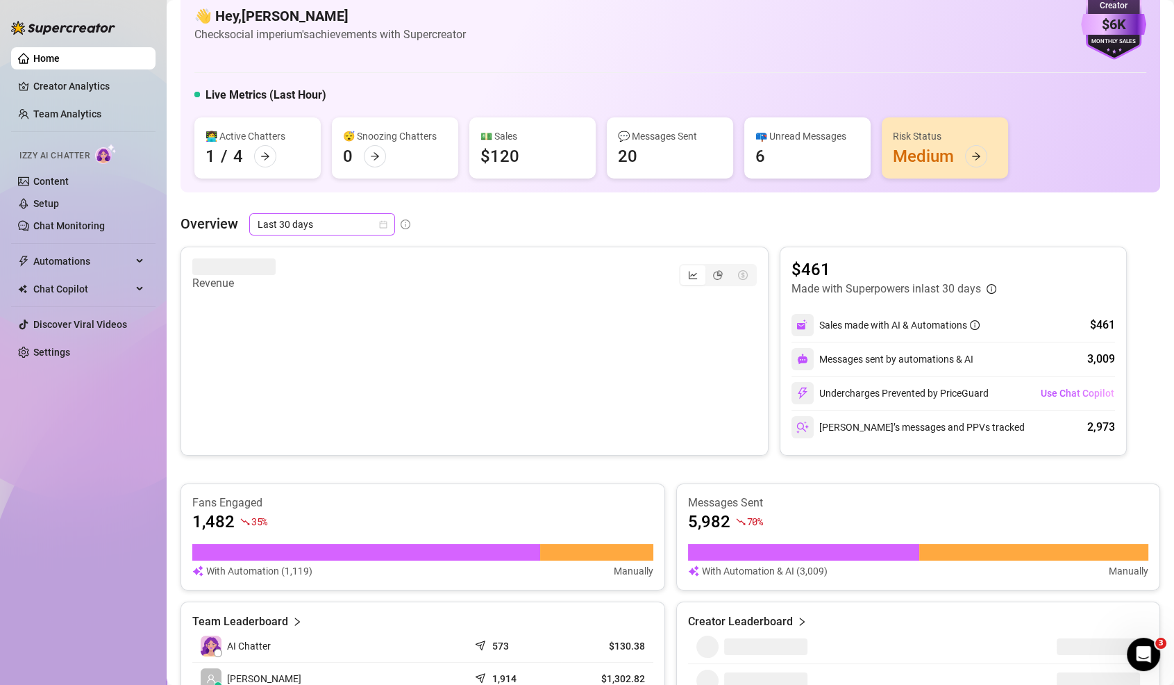
click at [292, 228] on span "Last 30 days" at bounding box center [322, 224] width 129 height 21
click at [313, 271] on div "Last 7 days" at bounding box center [322, 273] width 124 height 15
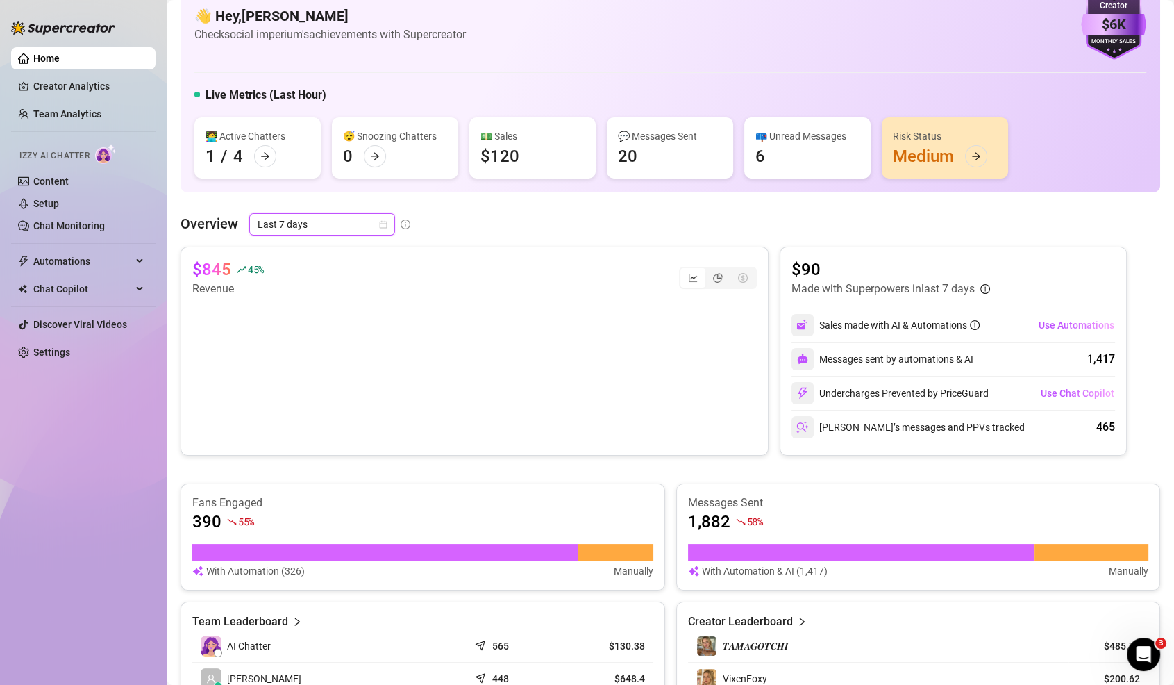
scroll to position [0, 0]
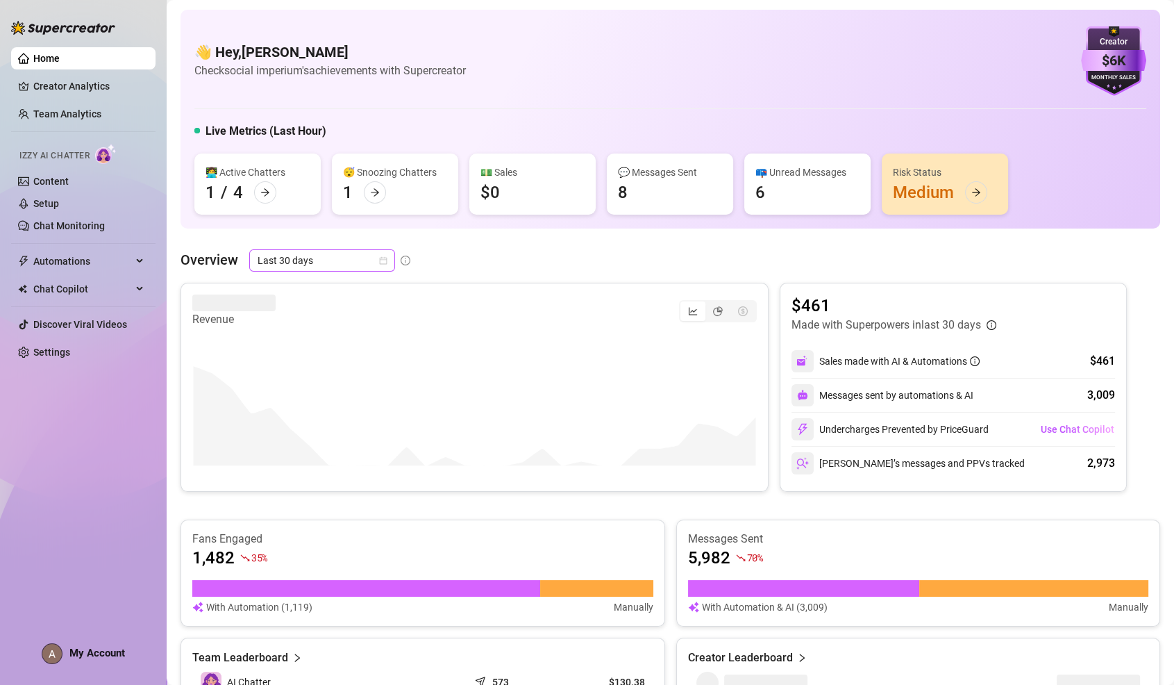
click at [283, 268] on span "Last 30 days" at bounding box center [322, 260] width 129 height 21
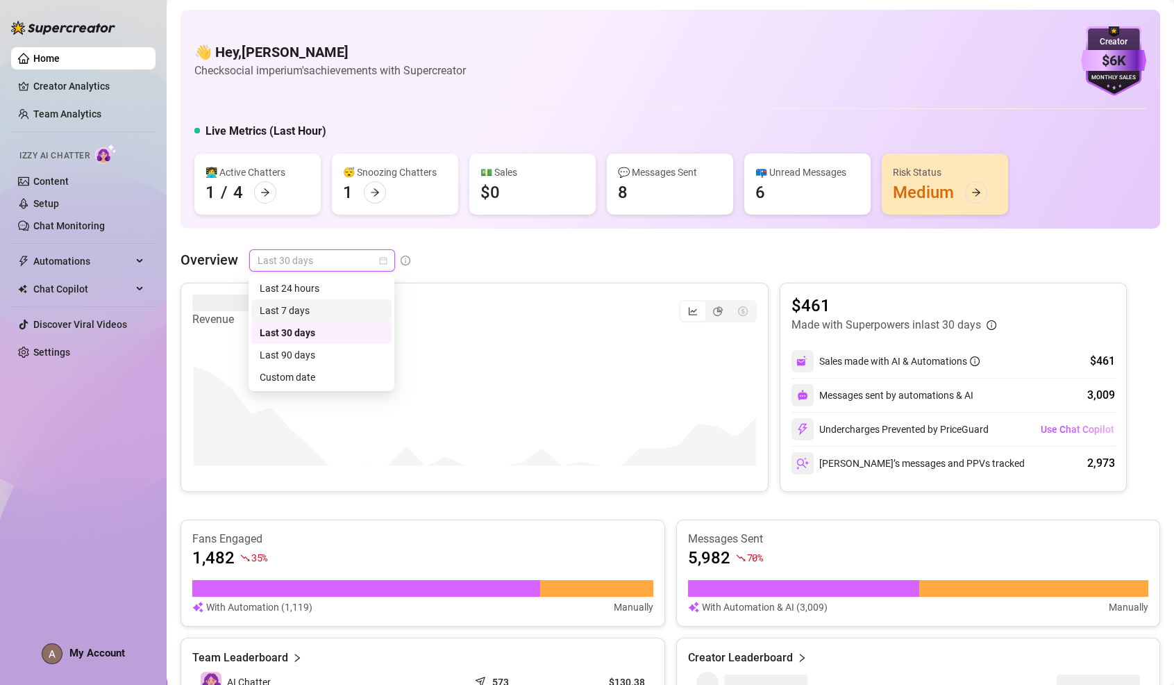
click at [308, 311] on div "Last 7 days" at bounding box center [322, 310] width 124 height 15
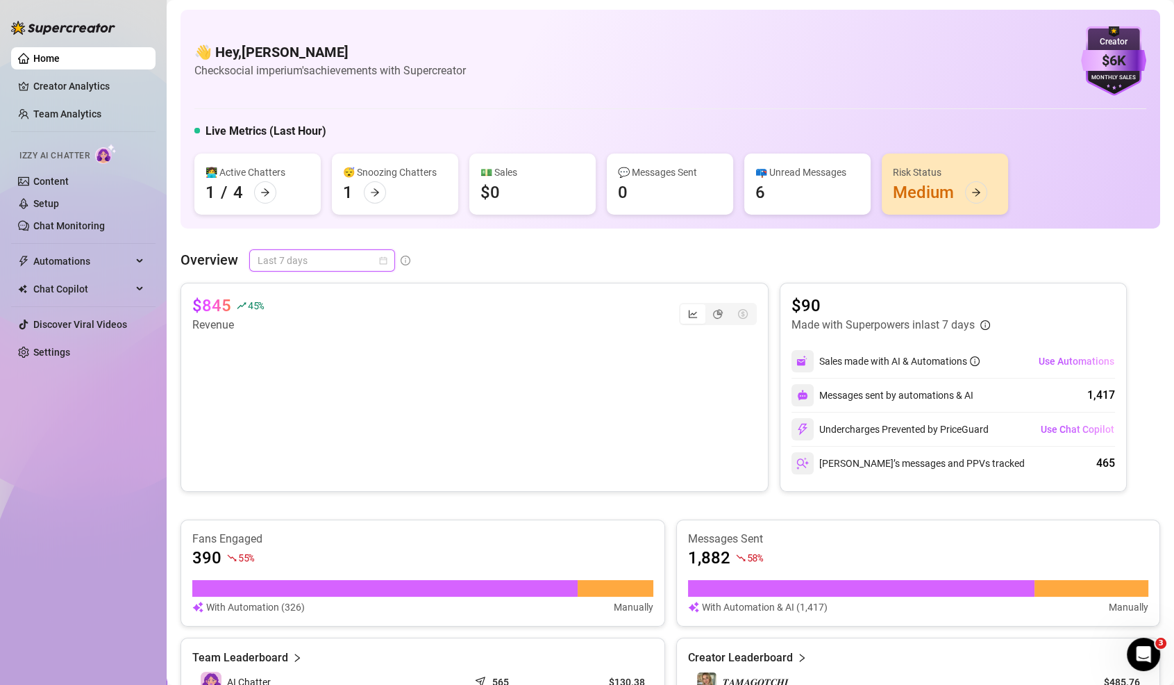
scroll to position [582, 0]
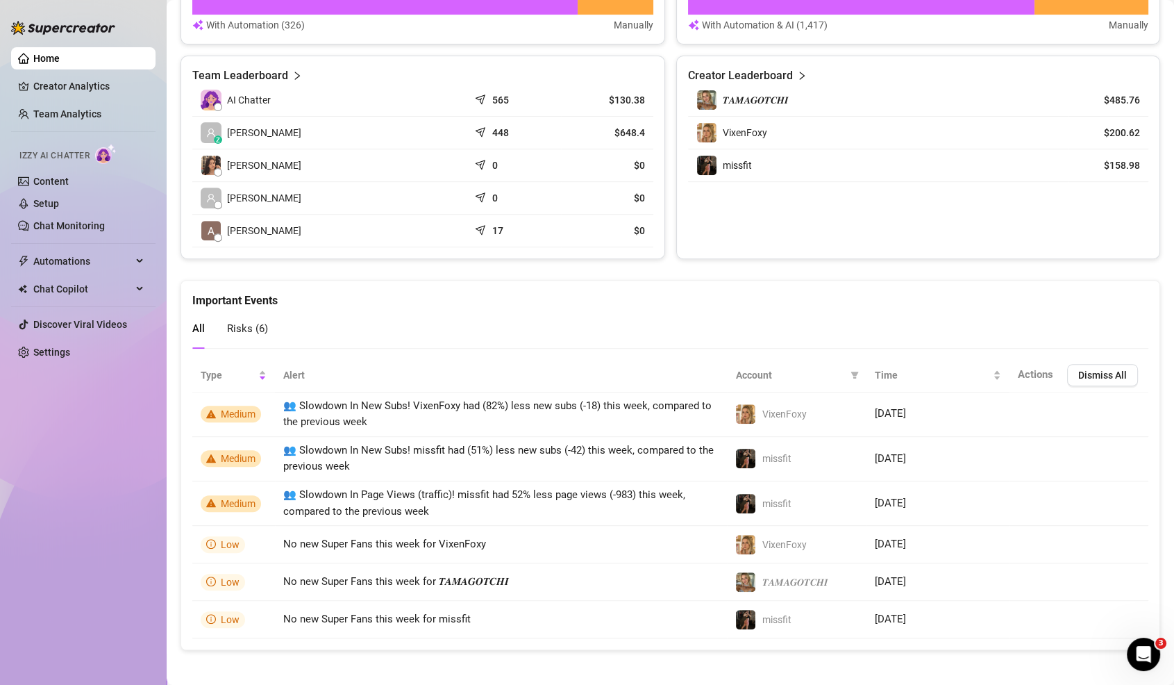
drag, startPoint x: 868, startPoint y: 341, endPoint x: 851, endPoint y: 290, distance: 53.6
click at [851, 290] on div "Important Events All Risks ( 6 )" at bounding box center [670, 314] width 979 height 67
click at [851, 290] on div "Important Events" at bounding box center [670, 295] width 956 height 28
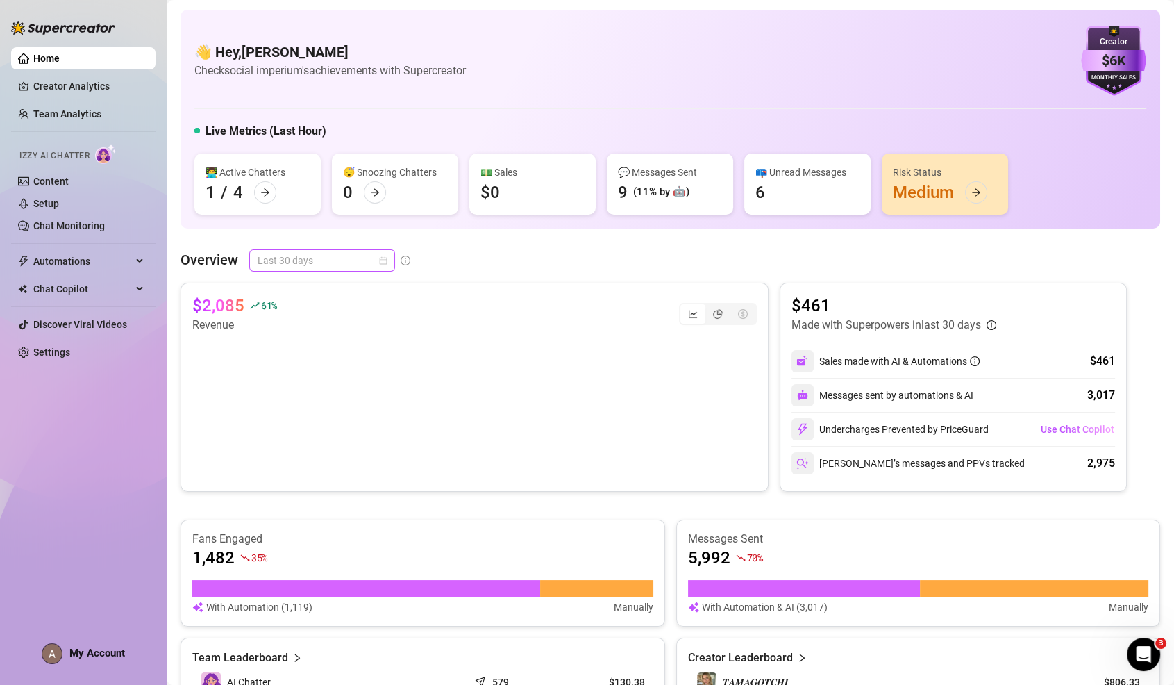
click at [294, 255] on span "Last 30 days" at bounding box center [322, 260] width 129 height 21
click at [277, 320] on div "Last 7 days" at bounding box center [321, 310] width 140 height 22
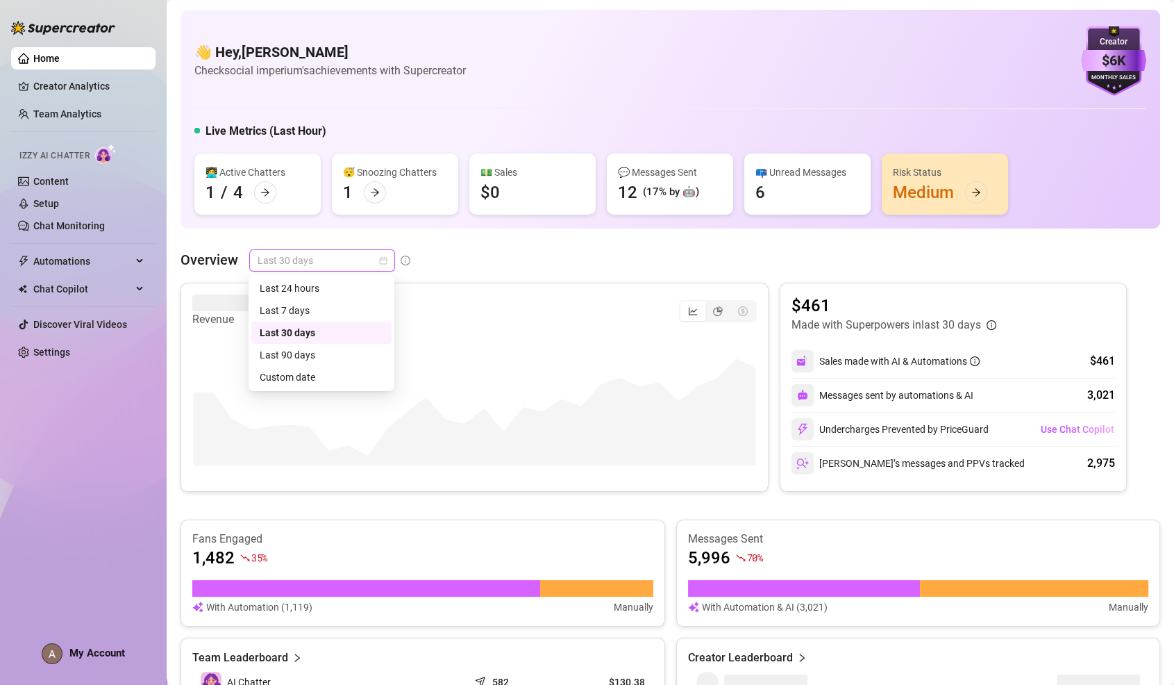
click at [365, 269] on span "Last 30 days" at bounding box center [322, 260] width 129 height 21
click at [340, 311] on div "Last 7 days" at bounding box center [322, 310] width 124 height 15
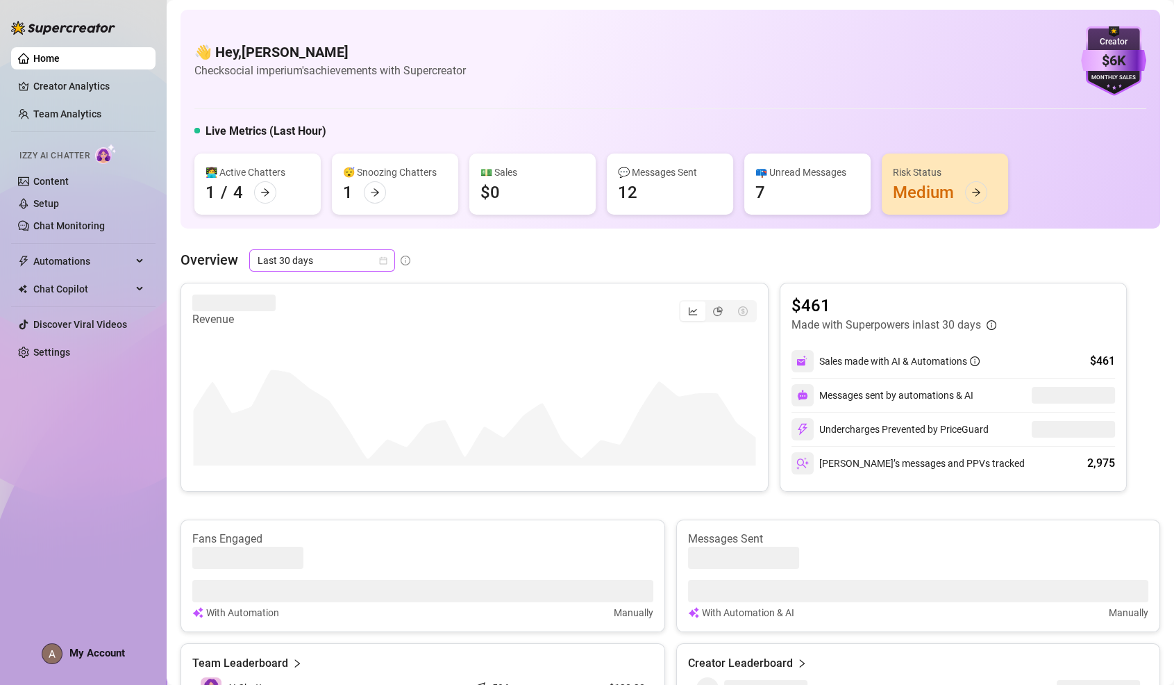
click at [272, 258] on span "Last 30 days" at bounding box center [322, 260] width 129 height 21
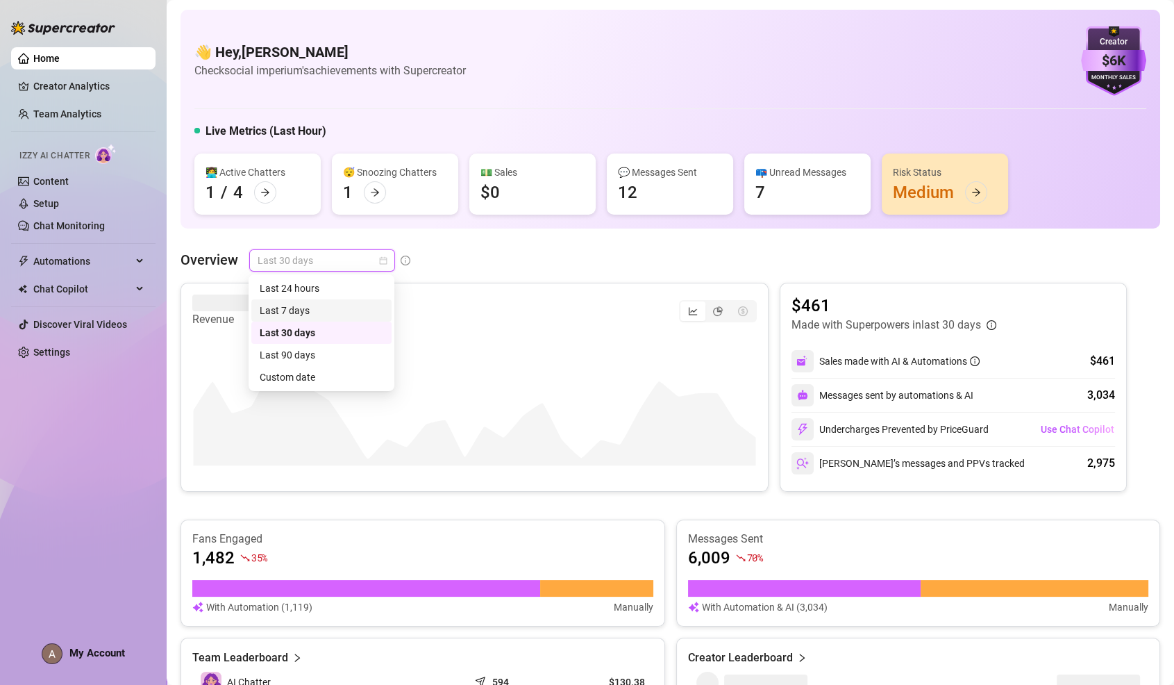
click at [281, 315] on div "Last 7 days" at bounding box center [322, 310] width 124 height 15
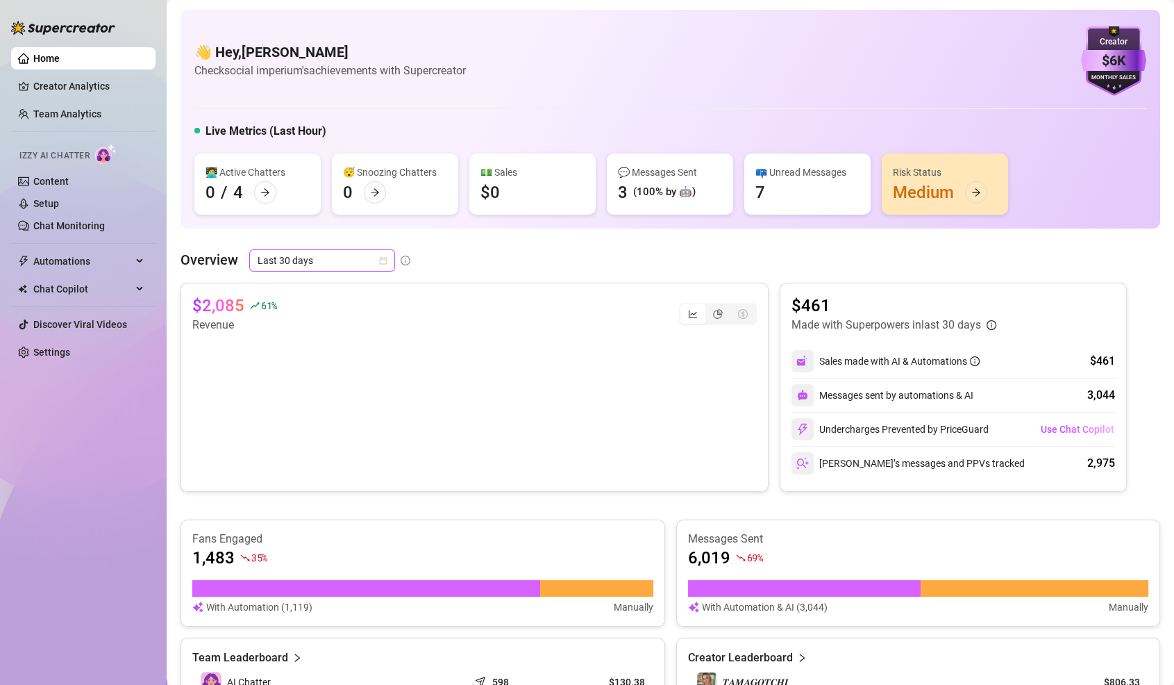
click at [274, 265] on span "Last 30 days" at bounding box center [322, 260] width 129 height 21
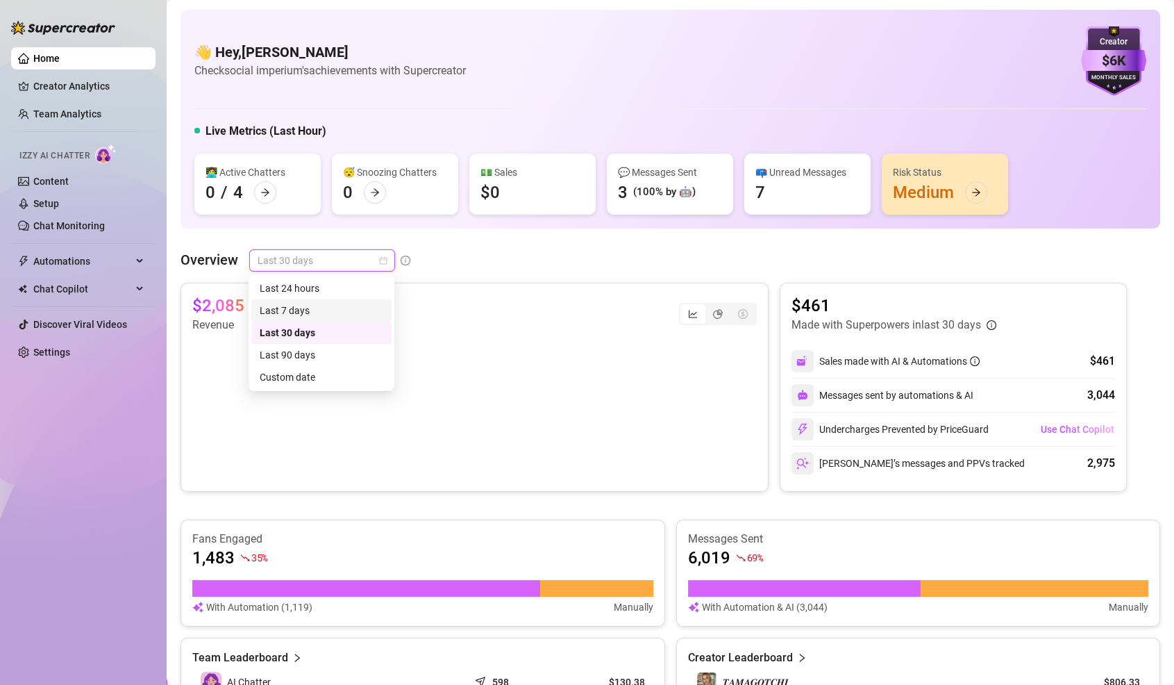
click at [281, 308] on div "Last 7 days" at bounding box center [322, 310] width 124 height 15
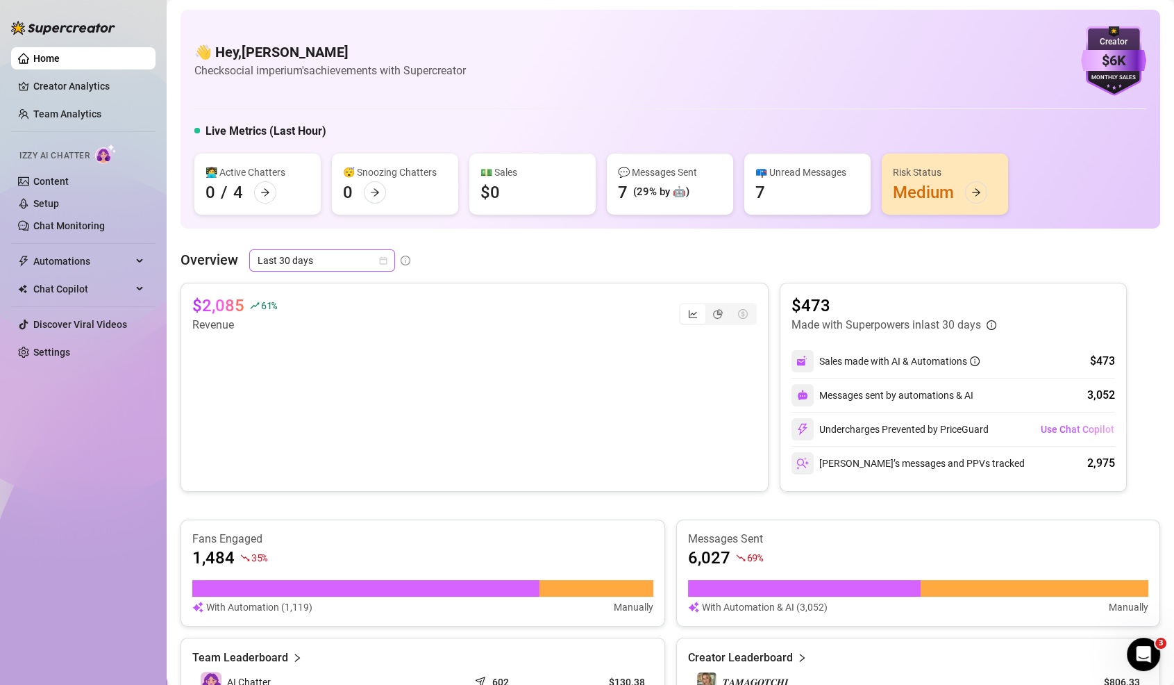
click at [330, 257] on span "Last 30 days" at bounding box center [322, 260] width 129 height 21
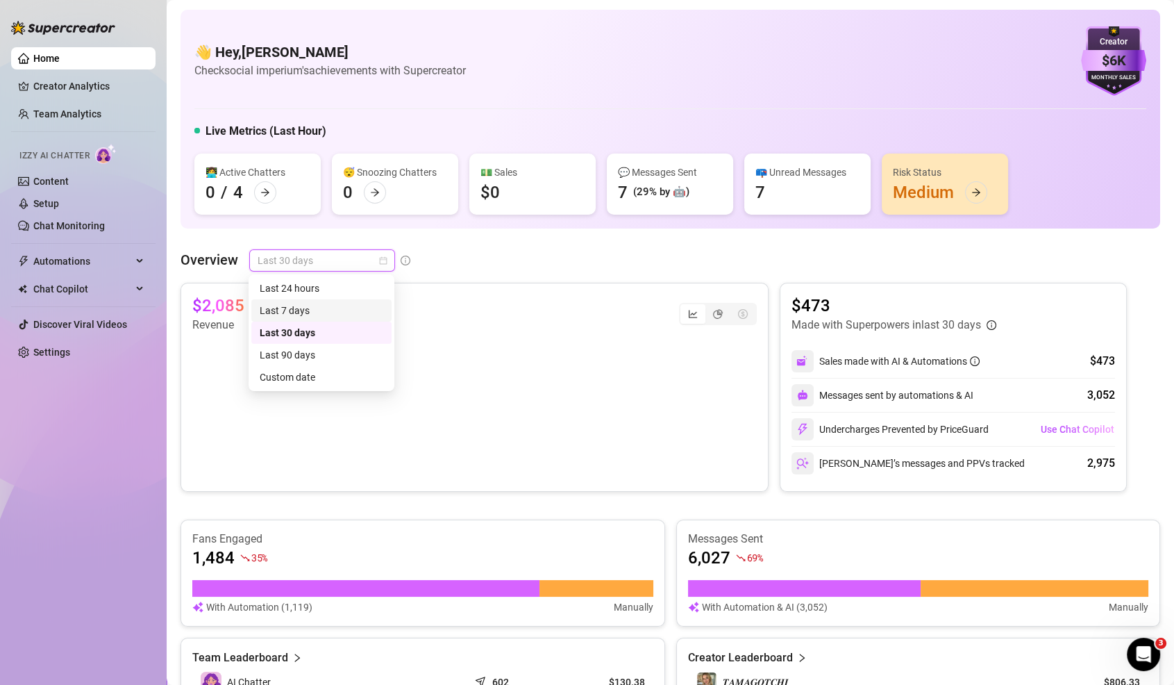
click at [316, 306] on div "Last 7 days" at bounding box center [322, 310] width 124 height 15
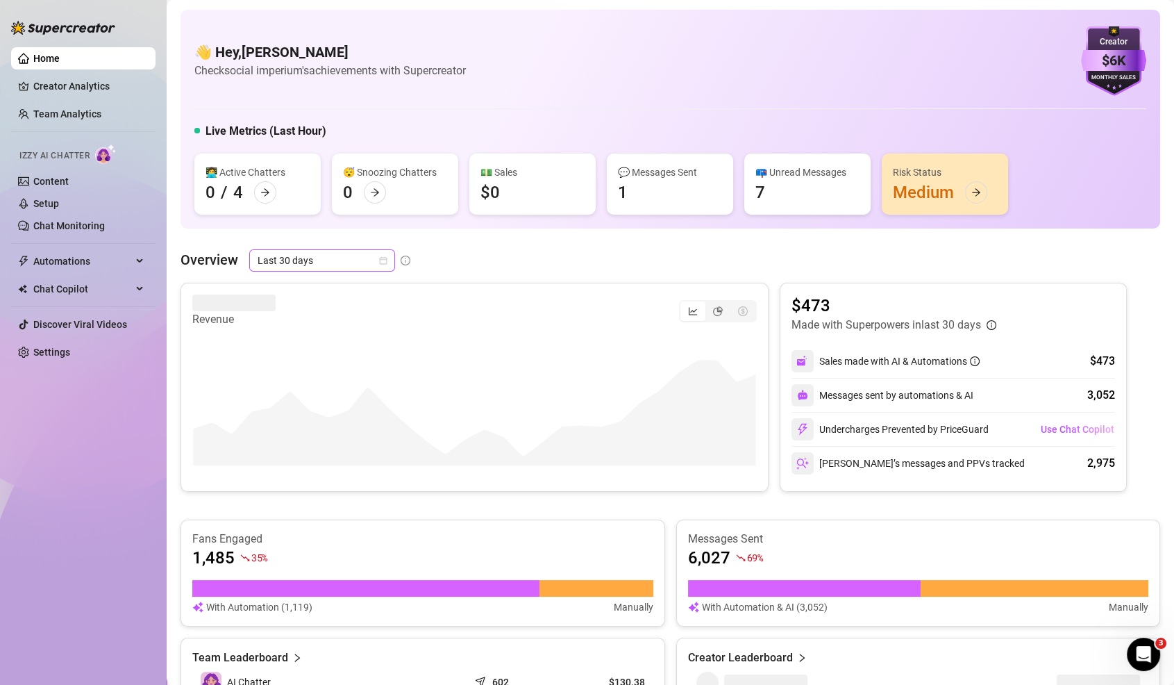
click at [289, 253] on span "Last 30 days" at bounding box center [322, 260] width 129 height 21
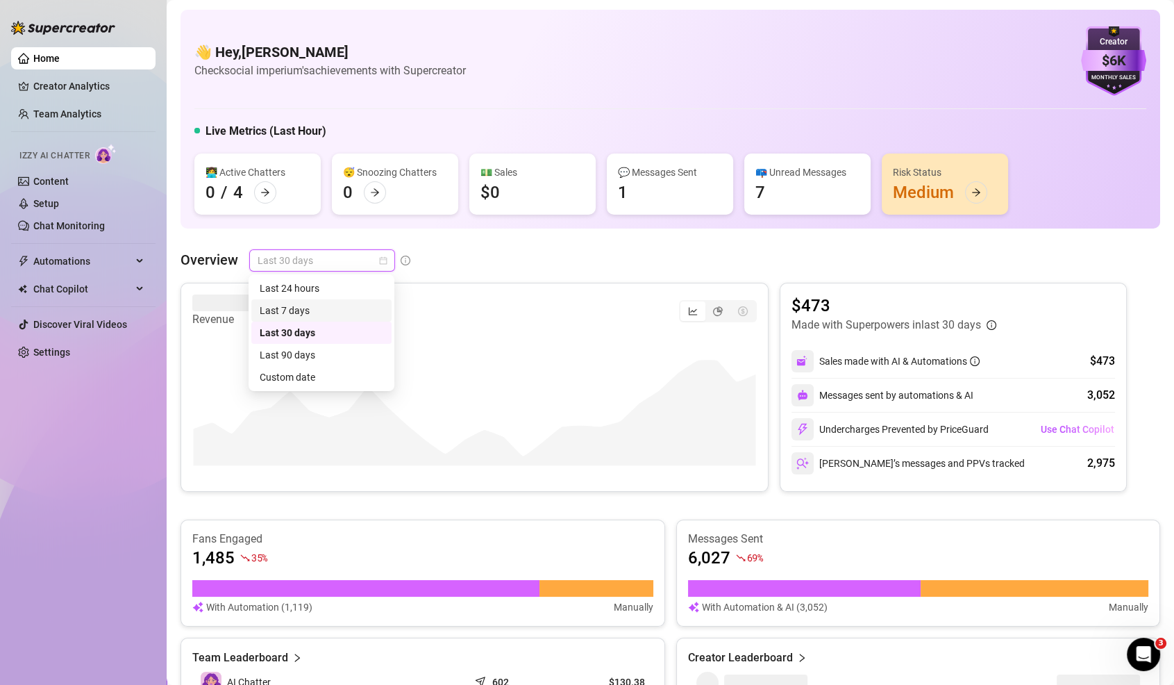
click at [305, 313] on div "Last 7 days" at bounding box center [322, 310] width 124 height 15
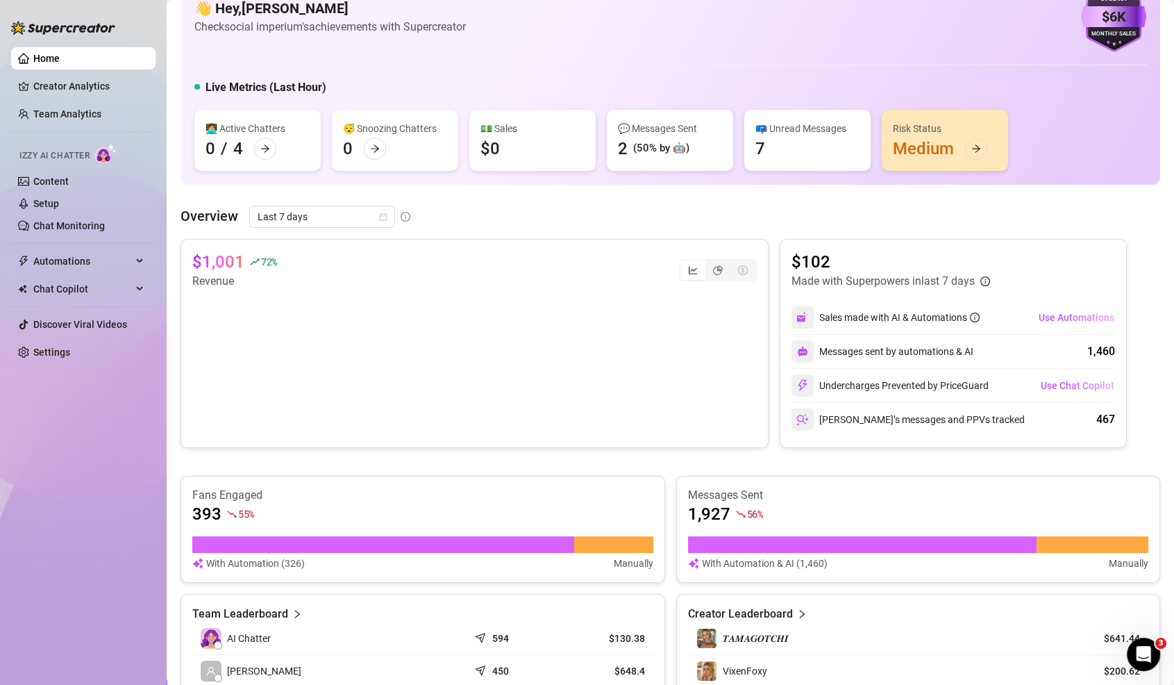
scroll to position [42, 0]
